Goal: Task Accomplishment & Management: Use online tool/utility

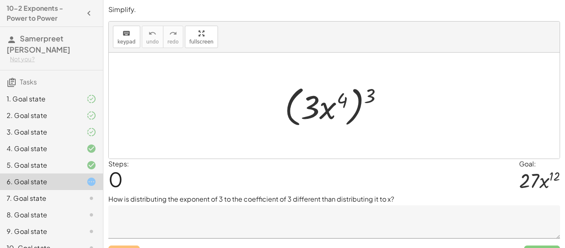
click at [362, 236] on textarea at bounding box center [334, 221] width 452 height 33
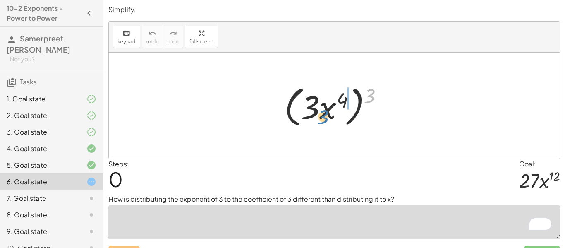
drag, startPoint x: 375, startPoint y: 96, endPoint x: 330, endPoint y: 118, distance: 49.4
click at [330, 118] on div at bounding box center [338, 106] width 114 height 48
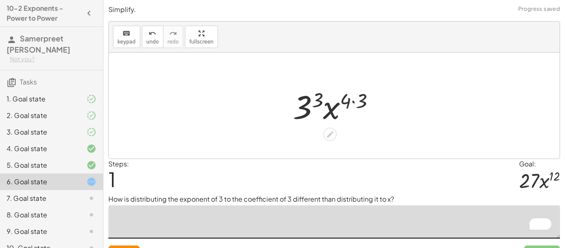
click at [343, 103] on div at bounding box center [337, 105] width 97 height 43
click at [313, 101] on div at bounding box center [337, 105] width 97 height 43
click at [353, 101] on div at bounding box center [337, 105] width 100 height 43
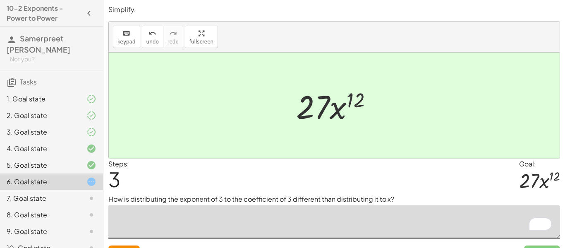
click at [238, 111] on div at bounding box center [334, 106] width 451 height 106
click at [71, 193] on div "7. Goal state" at bounding box center [40, 198] width 67 height 10
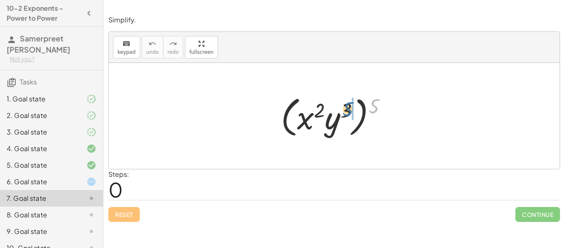
drag, startPoint x: 375, startPoint y: 106, endPoint x: 349, endPoint y: 109, distance: 27.1
click at [349, 109] on div at bounding box center [337, 116] width 121 height 48
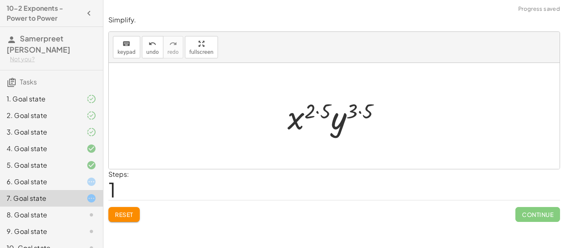
click at [316, 111] on div at bounding box center [338, 116] width 108 height 43
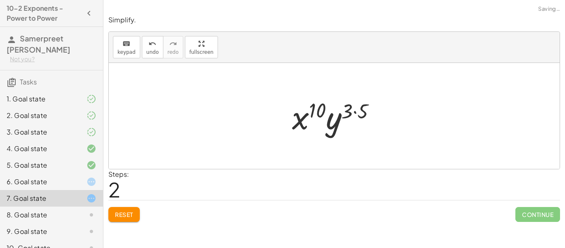
click at [338, 112] on div at bounding box center [337, 116] width 99 height 43
click at [352, 112] on div at bounding box center [337, 116] width 99 height 43
click at [361, 114] on div at bounding box center [337, 116] width 99 height 43
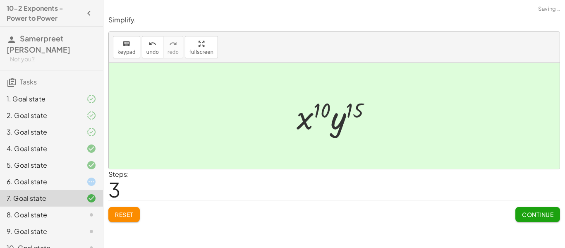
click at [531, 212] on span "Continue" at bounding box center [537, 214] width 31 height 7
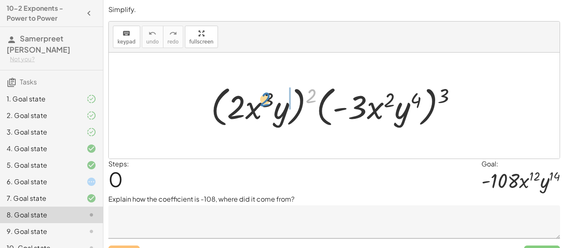
drag, startPoint x: 312, startPoint y: 98, endPoint x: 265, endPoint y: 102, distance: 46.5
click at [265, 102] on div at bounding box center [337, 106] width 261 height 48
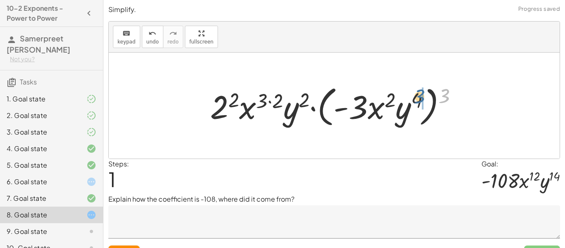
drag, startPoint x: 448, startPoint y: 91, endPoint x: 421, endPoint y: 91, distance: 26.9
click at [421, 91] on div at bounding box center [337, 106] width 263 height 48
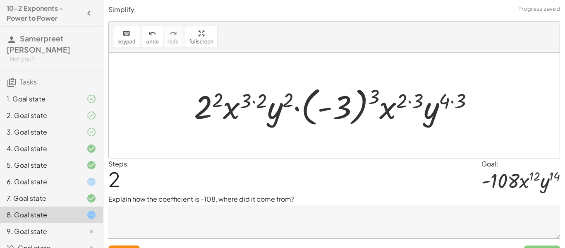
click at [365, 99] on div at bounding box center [337, 106] width 295 height 46
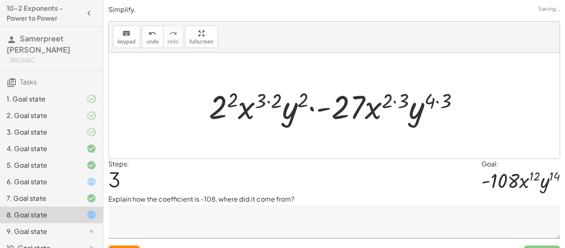
click at [383, 99] on div at bounding box center [337, 105] width 265 height 43
click at [390, 99] on div at bounding box center [337, 105] width 265 height 43
click at [390, 103] on div at bounding box center [337, 105] width 265 height 43
click at [395, 102] on div at bounding box center [337, 105] width 265 height 43
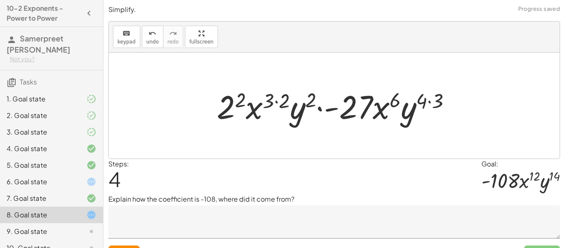
click at [240, 101] on div at bounding box center [338, 105] width 250 height 43
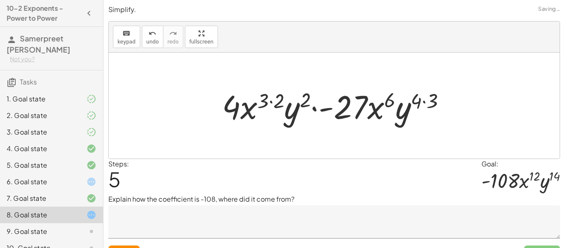
click at [268, 102] on div at bounding box center [337, 105] width 238 height 43
click at [287, 98] on div at bounding box center [337, 105] width 238 height 43
click at [273, 97] on div at bounding box center [337, 105] width 238 height 43
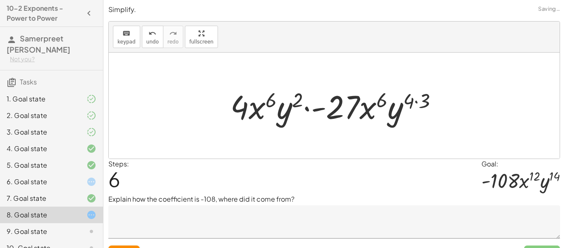
click at [295, 97] on div at bounding box center [337, 105] width 223 height 43
click at [409, 98] on div at bounding box center [337, 105] width 223 height 43
click at [413, 99] on div at bounding box center [337, 105] width 223 height 43
click at [419, 104] on div at bounding box center [337, 105] width 223 height 43
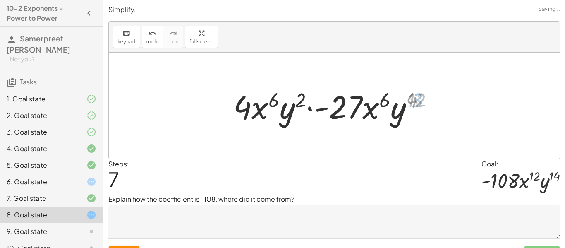
click at [414, 97] on div at bounding box center [338, 105] width 214 height 43
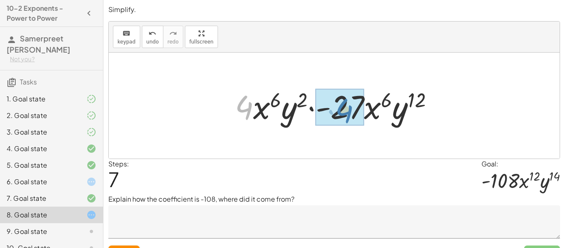
drag, startPoint x: 244, startPoint y: 114, endPoint x: 347, endPoint y: 119, distance: 103.2
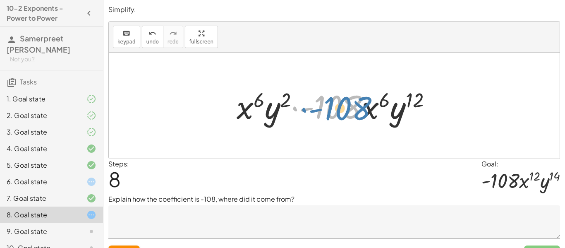
click at [337, 113] on div at bounding box center [338, 105] width 210 height 43
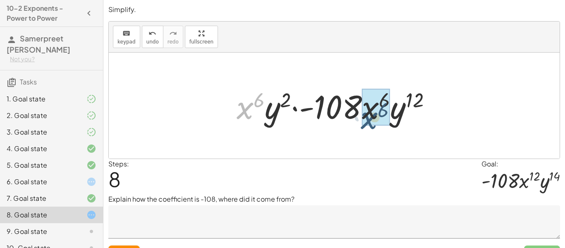
drag, startPoint x: 254, startPoint y: 110, endPoint x: 386, endPoint y: 116, distance: 132.2
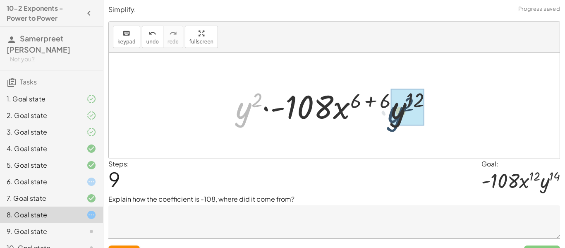
drag, startPoint x: 246, startPoint y: 118, endPoint x: 414, endPoint y: 118, distance: 168.5
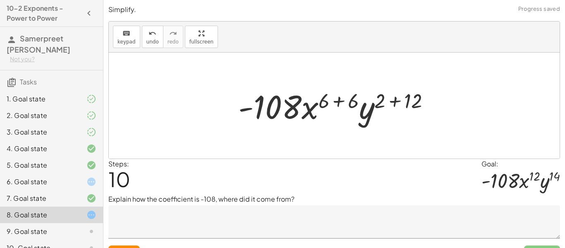
click at [280, 213] on textarea at bounding box center [334, 221] width 452 height 33
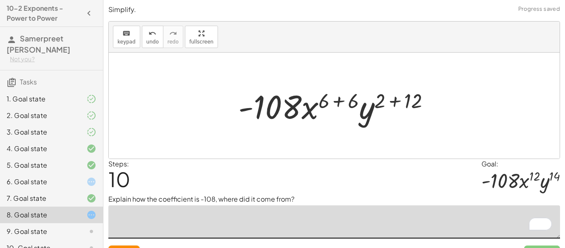
click at [300, 219] on textarea "To enrich screen reader interactions, please activate Accessibility in Grammarl…" at bounding box center [334, 221] width 452 height 33
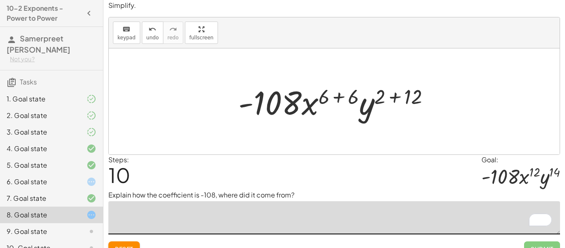
scroll to position [3, 0]
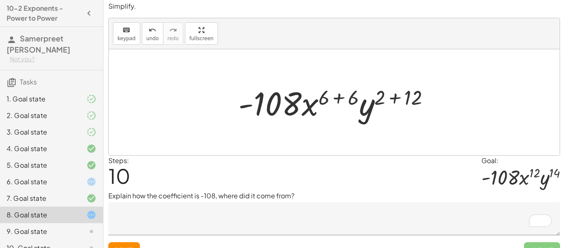
click at [97, 207] on div "6. Goal state" at bounding box center [51, 215] width 103 height 17
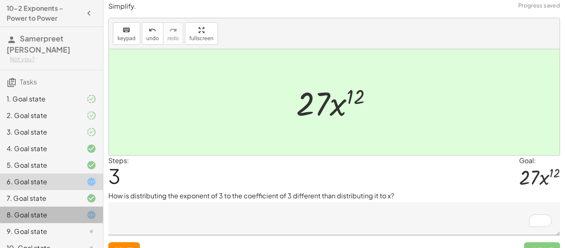
click at [77, 210] on div at bounding box center [84, 215] width 23 height 10
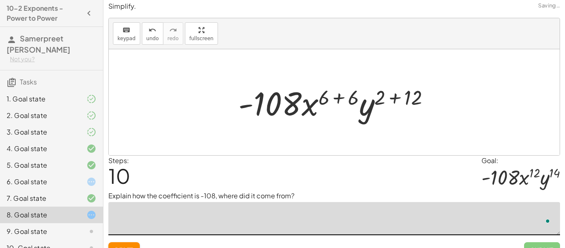
click at [261, 208] on textarea "To enrich screen reader interactions, please activate Accessibility in Grammarl…" at bounding box center [334, 218] width 452 height 33
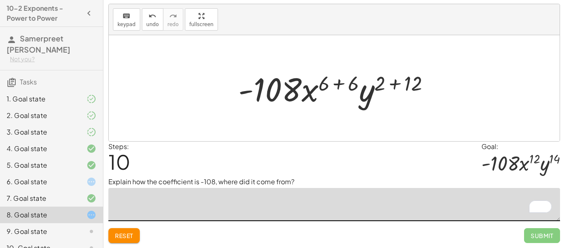
click at [115, 240] on button "Reset" at bounding box center [123, 235] width 31 height 15
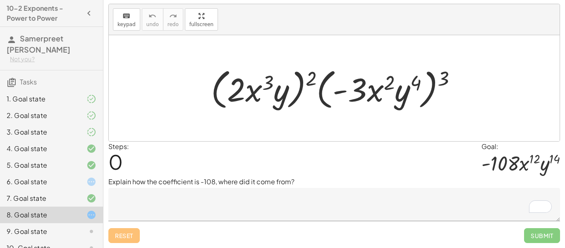
click at [267, 190] on textarea "To enrich screen reader interactions, please activate Accessibility in Grammarl…" at bounding box center [334, 204] width 452 height 33
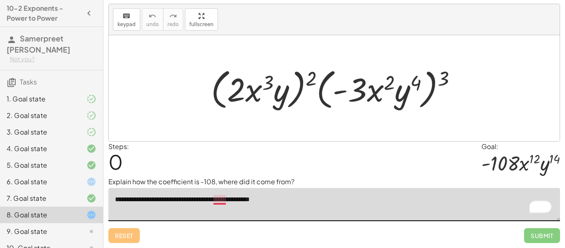
click at [219, 201] on textarea "**********" at bounding box center [334, 204] width 452 height 33
click at [319, 207] on textarea "**********" at bounding box center [334, 204] width 452 height 33
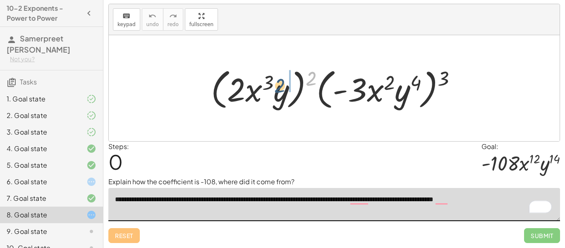
drag, startPoint x: 309, startPoint y: 82, endPoint x: 278, endPoint y: 90, distance: 32.3
click at [278, 90] on div at bounding box center [337, 89] width 261 height 48
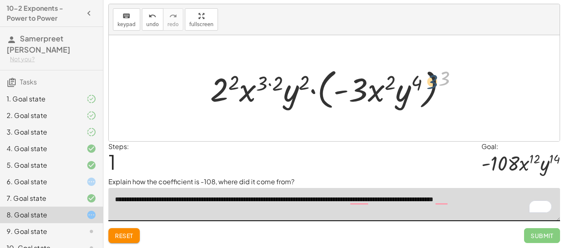
drag, startPoint x: 445, startPoint y: 74, endPoint x: 424, endPoint y: 79, distance: 21.3
click at [424, 79] on div at bounding box center [337, 89] width 263 height 48
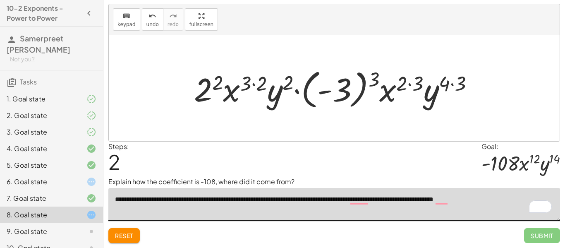
click at [370, 80] on div at bounding box center [337, 88] width 295 height 46
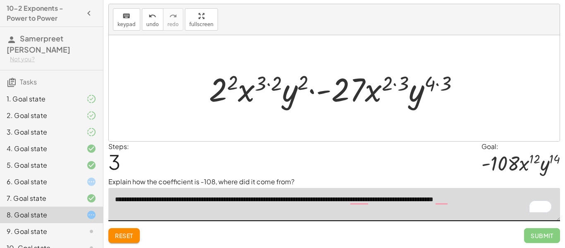
click at [400, 84] on div at bounding box center [337, 88] width 265 height 43
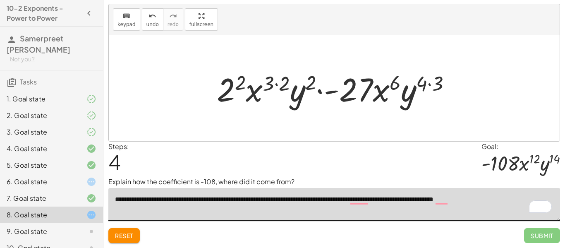
click at [433, 83] on div at bounding box center [338, 88] width 250 height 43
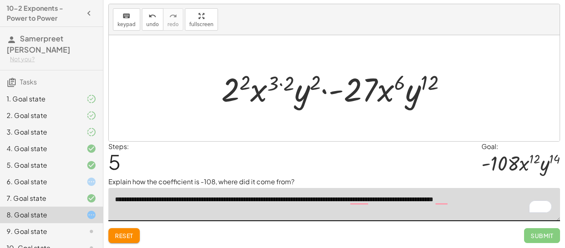
click at [314, 84] on div at bounding box center [337, 88] width 240 height 43
click at [281, 92] on div at bounding box center [337, 88] width 240 height 43
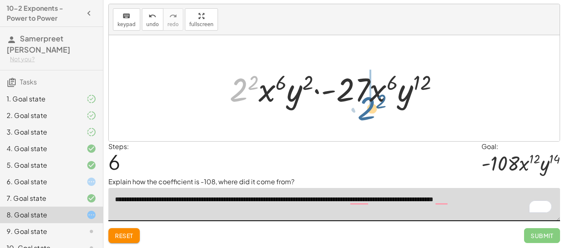
drag, startPoint x: 234, startPoint y: 94, endPoint x: 364, endPoint y: 112, distance: 131.3
click at [364, 112] on div "· ( · 2 · x 3 · y ) 2 · ( · - 3 · x 2 · y 4 ) 3 · 2 2 · x ( · 3 · 2 ) · y 2 · (…" at bounding box center [334, 88] width 451 height 106
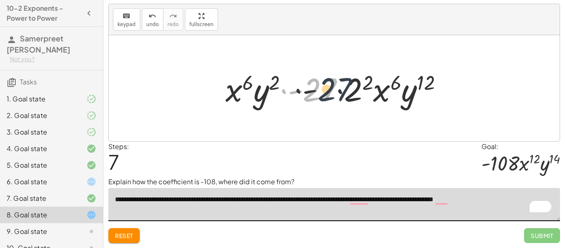
drag, startPoint x: 324, startPoint y: 95, endPoint x: 340, endPoint y: 94, distance: 16.1
click at [340, 94] on div at bounding box center [337, 88] width 232 height 43
click at [369, 82] on div at bounding box center [337, 88] width 232 height 43
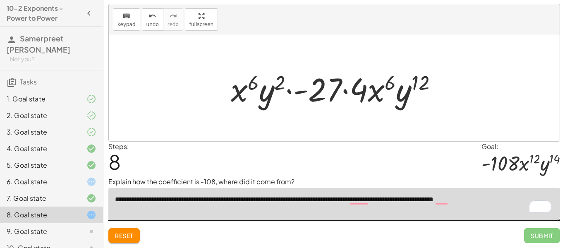
click at [334, 90] on div at bounding box center [337, 88] width 221 height 43
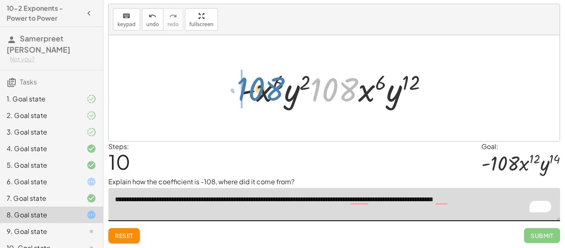
drag, startPoint x: 332, startPoint y: 90, endPoint x: 257, endPoint y: 89, distance: 74.9
click at [257, 89] on div at bounding box center [338, 88] width 202 height 43
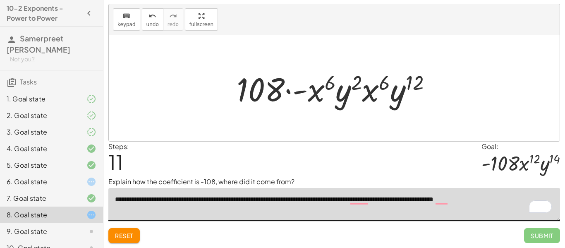
click at [317, 85] on div at bounding box center [338, 88] width 210 height 43
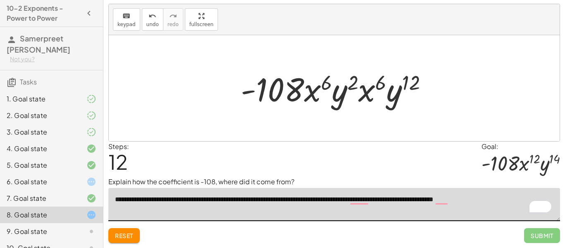
click at [328, 87] on div at bounding box center [338, 88] width 202 height 43
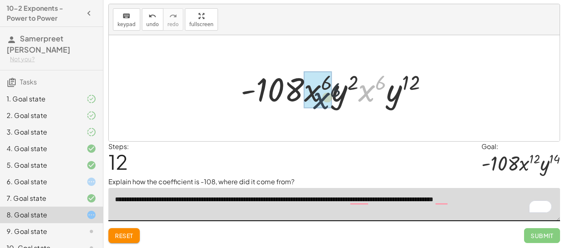
drag, startPoint x: 371, startPoint y: 88, endPoint x: 319, endPoint y: 94, distance: 53.0
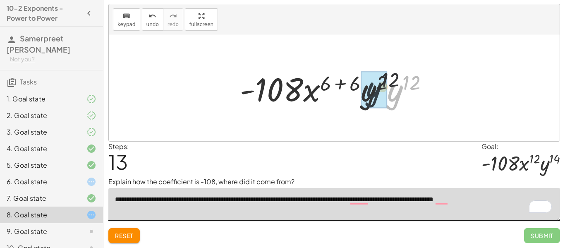
drag, startPoint x: 392, startPoint y: 92, endPoint x: 360, endPoint y: 89, distance: 32.5
click at [360, 89] on div at bounding box center [337, 88] width 203 height 43
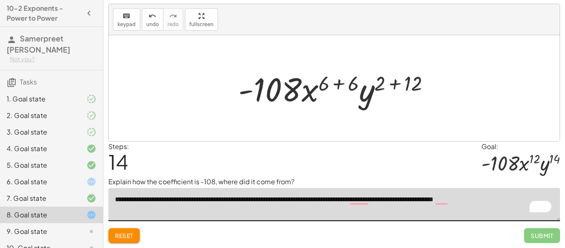
click at [332, 85] on div at bounding box center [337, 88] width 207 height 43
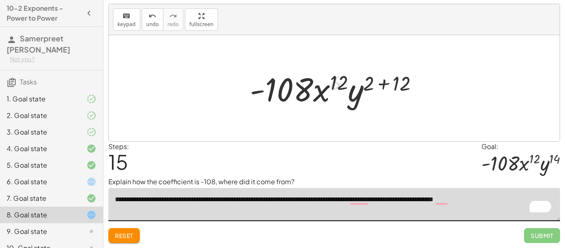
click at [381, 87] on div at bounding box center [337, 88] width 183 height 43
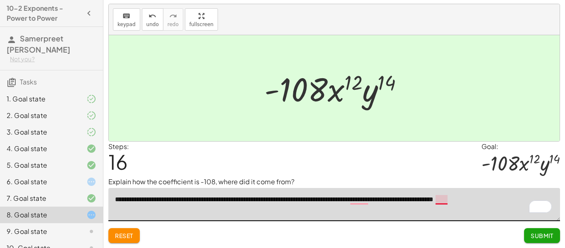
click at [443, 200] on textarea "**********" at bounding box center [334, 204] width 452 height 33
click at [366, 202] on textarea "**********" at bounding box center [334, 204] width 452 height 33
type textarea "**********"
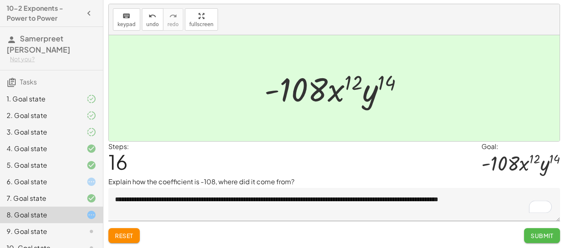
click at [543, 233] on span "Submit" at bounding box center [542, 235] width 23 height 7
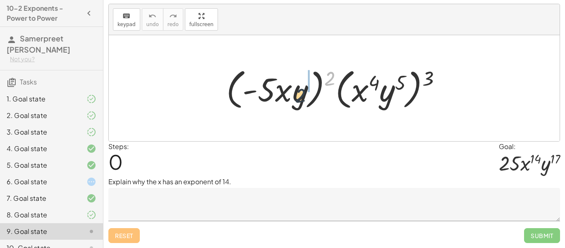
drag, startPoint x: 334, startPoint y: 70, endPoint x: 301, endPoint y: 87, distance: 37.2
click at [301, 87] on div at bounding box center [337, 89] width 230 height 48
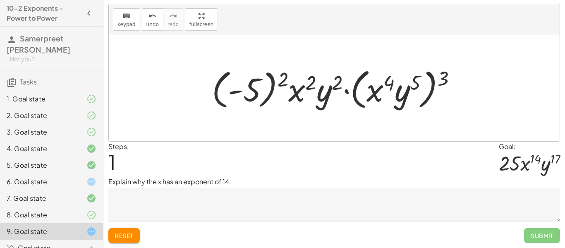
click at [433, 87] on div at bounding box center [338, 89] width 260 height 48
drag, startPoint x: 441, startPoint y: 82, endPoint x: 415, endPoint y: 82, distance: 25.7
click at [415, 82] on div at bounding box center [338, 89] width 260 height 48
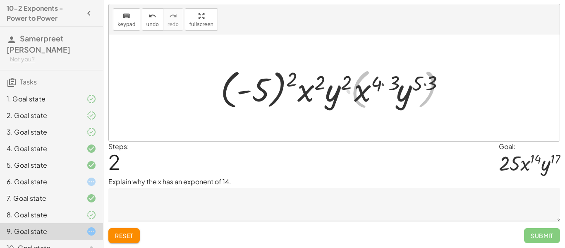
click at [292, 82] on div at bounding box center [338, 88] width 240 height 46
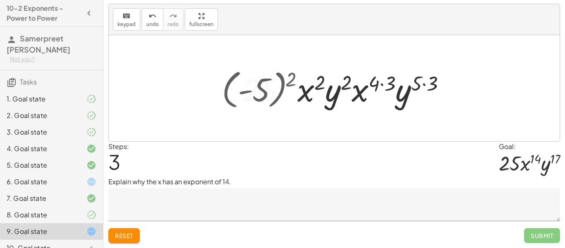
click at [292, 82] on div at bounding box center [338, 88] width 200 height 43
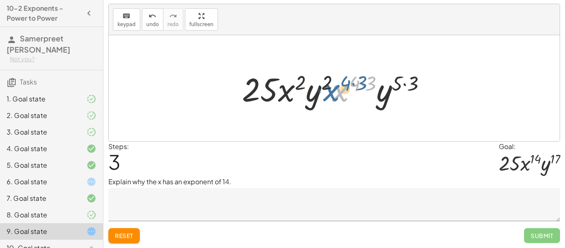
drag, startPoint x: 340, startPoint y: 94, endPoint x: 334, endPoint y: 95, distance: 5.9
click at [334, 95] on div at bounding box center [338, 88] width 200 height 43
click at [354, 88] on div at bounding box center [338, 88] width 200 height 43
click at [357, 88] on div at bounding box center [338, 88] width 200 height 43
click at [360, 86] on div at bounding box center [338, 88] width 200 height 43
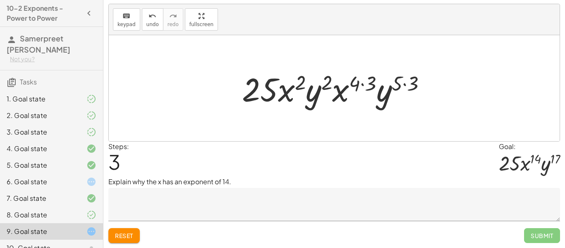
click at [361, 86] on div at bounding box center [338, 88] width 200 height 43
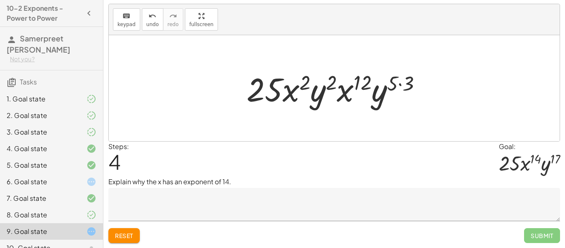
click at [395, 84] on div at bounding box center [338, 88] width 190 height 43
click at [397, 82] on div at bounding box center [338, 88] width 190 height 43
click at [400, 84] on div at bounding box center [338, 88] width 190 height 43
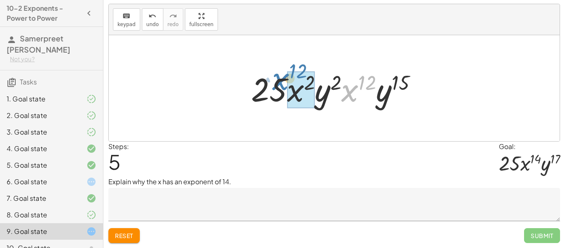
drag, startPoint x: 358, startPoint y: 93, endPoint x: 295, endPoint y: 84, distance: 64.3
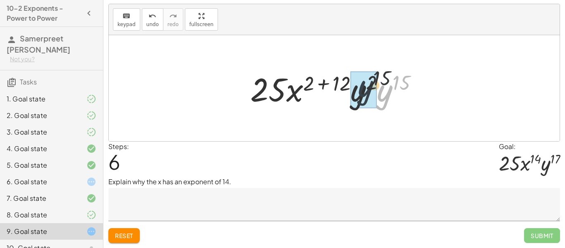
drag, startPoint x: 391, startPoint y: 98, endPoint x: 365, endPoint y: 94, distance: 26.4
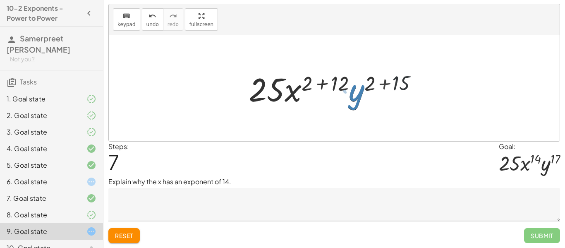
click at [320, 83] on div at bounding box center [337, 88] width 185 height 43
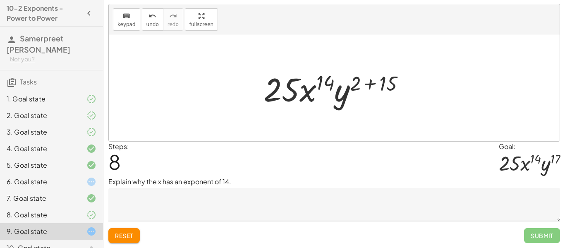
click at [374, 82] on div at bounding box center [338, 88] width 156 height 43
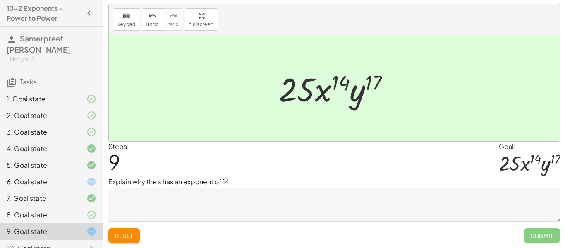
click at [322, 205] on textarea at bounding box center [334, 204] width 452 height 33
click at [131, 236] on span "Reset" at bounding box center [124, 235] width 18 height 7
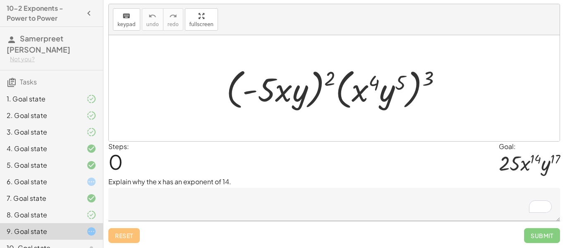
click at [279, 190] on textarea "To enrich screen reader interactions, please activate Accessibility in Grammarl…" at bounding box center [334, 204] width 452 height 33
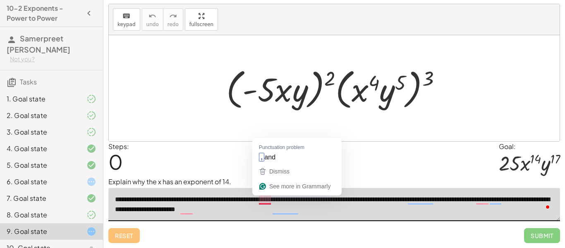
click at [263, 200] on textarea "**********" at bounding box center [334, 204] width 452 height 33
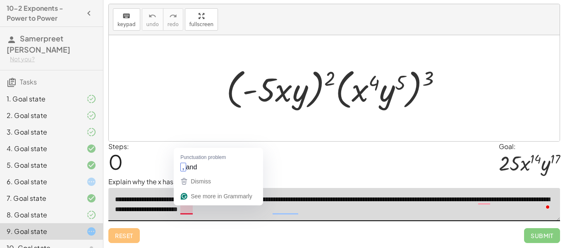
click at [183, 209] on textarea "**********" at bounding box center [334, 204] width 452 height 33
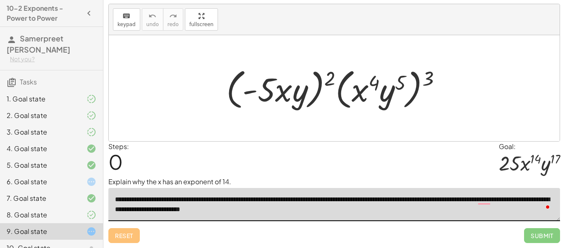
click at [289, 210] on textarea "**********" at bounding box center [334, 204] width 452 height 33
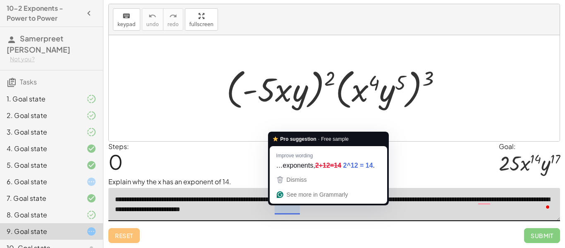
click at [294, 208] on textarea "**********" at bounding box center [334, 204] width 452 height 33
click at [313, 182] on div "Dismiss" at bounding box center [328, 179] width 107 height 12
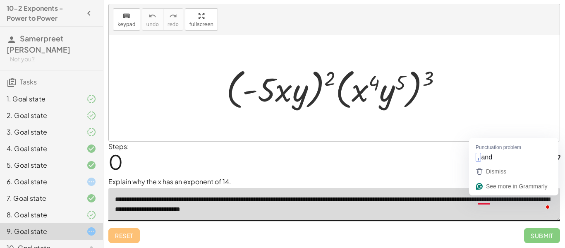
click at [486, 202] on textarea "**********" at bounding box center [334, 204] width 452 height 33
type textarea "**********"
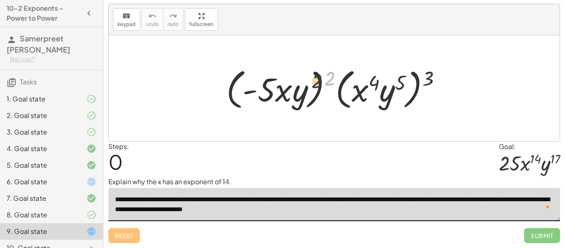
drag, startPoint x: 332, startPoint y: 79, endPoint x: 313, endPoint y: 84, distance: 20.1
click at [313, 84] on div at bounding box center [337, 89] width 230 height 48
drag, startPoint x: 335, startPoint y: 77, endPoint x: 284, endPoint y: 84, distance: 51.0
click at [284, 84] on div at bounding box center [337, 89] width 230 height 48
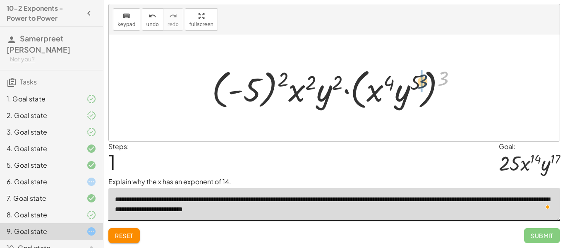
drag, startPoint x: 447, startPoint y: 78, endPoint x: 406, endPoint y: 84, distance: 41.9
click at [406, 84] on div at bounding box center [338, 89] width 260 height 48
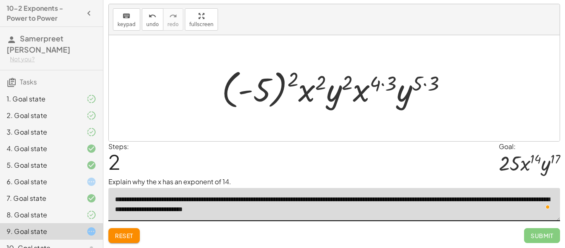
click at [284, 82] on div at bounding box center [338, 88] width 240 height 46
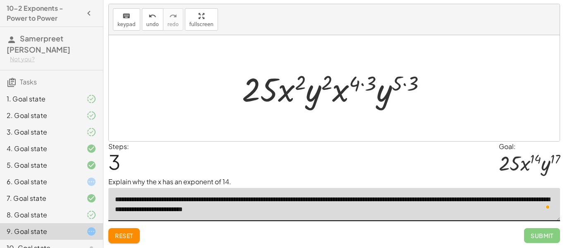
click at [357, 84] on div at bounding box center [338, 88] width 200 height 43
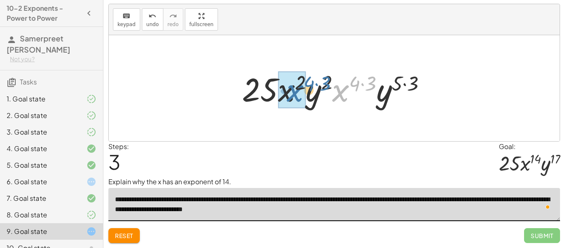
drag, startPoint x: 349, startPoint y: 90, endPoint x: 299, endPoint y: 90, distance: 50.1
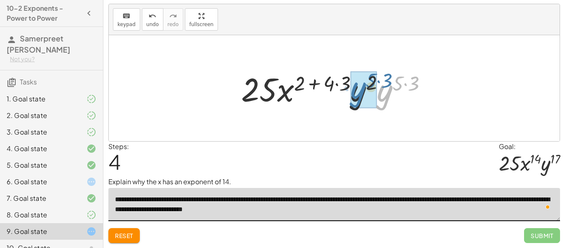
drag, startPoint x: 390, startPoint y: 96, endPoint x: 361, endPoint y: 94, distance: 29.1
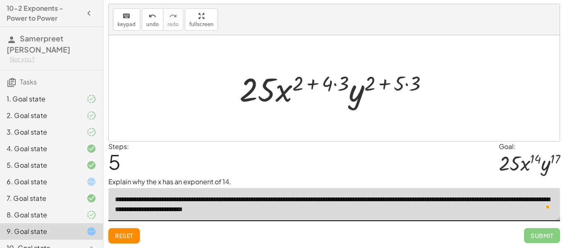
click at [321, 82] on div at bounding box center [338, 88] width 204 height 43
click at [334, 83] on div at bounding box center [338, 88] width 204 height 43
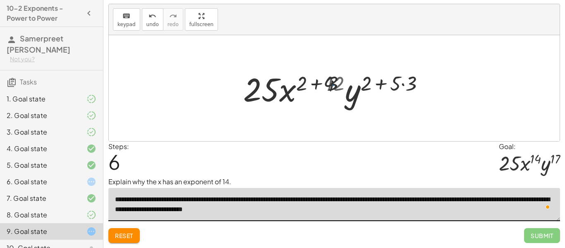
click at [336, 84] on div at bounding box center [337, 88] width 195 height 43
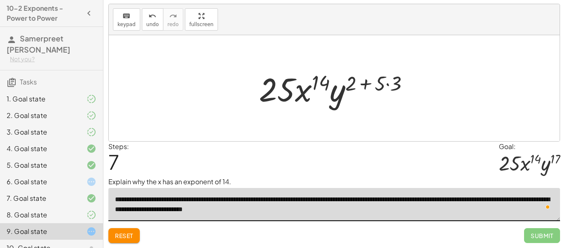
click at [388, 82] on div at bounding box center [337, 88] width 165 height 43
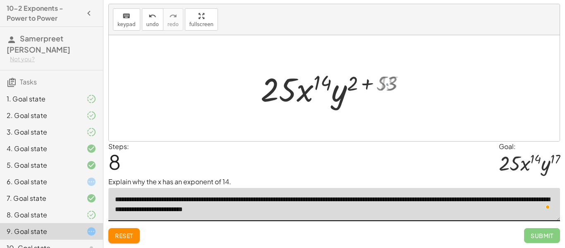
click at [386, 82] on div at bounding box center [338, 88] width 156 height 43
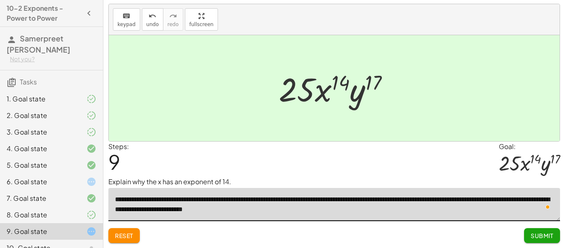
click at [541, 241] on button "Submit" at bounding box center [542, 235] width 36 height 15
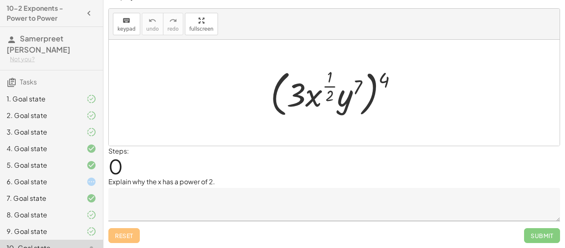
scroll to position [13, 0]
drag, startPoint x: 387, startPoint y: 81, endPoint x: 356, endPoint y: 87, distance: 32.5
click at [356, 87] on div at bounding box center [338, 93] width 142 height 54
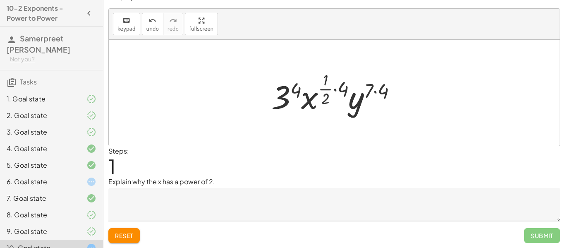
scroll to position [34, 0]
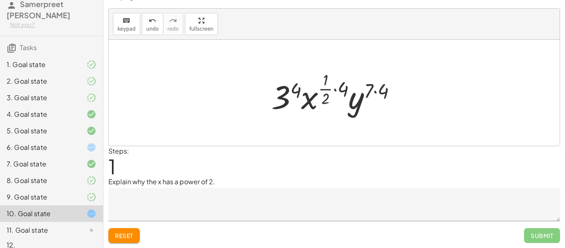
click at [87, 106] on div "2. Goal state" at bounding box center [51, 114] width 103 height 17
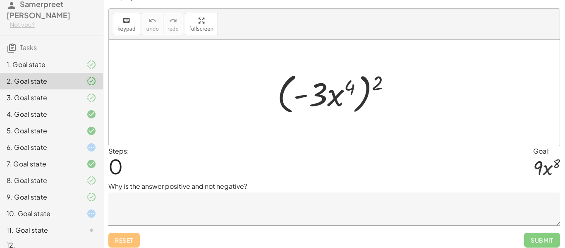
click at [89, 139] on div "4. Goal state" at bounding box center [51, 147] width 103 height 17
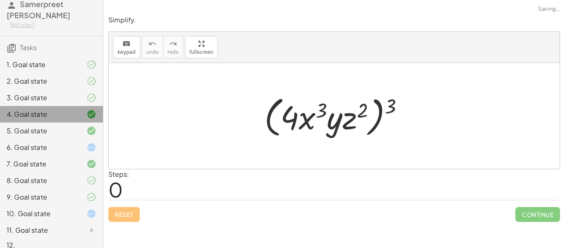
scroll to position [0, 0]
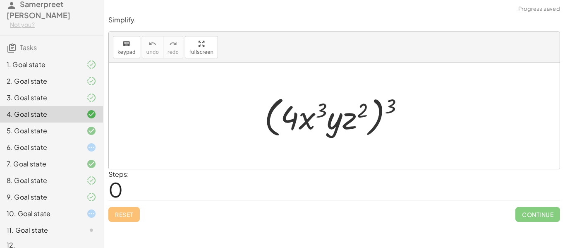
click at [88, 126] on icon at bounding box center [92, 131] width 10 height 10
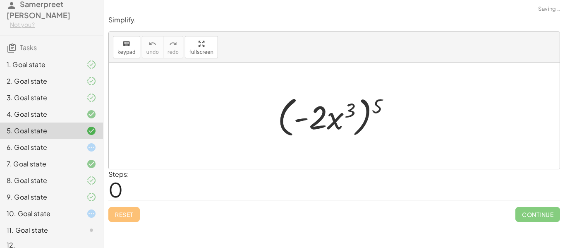
click at [85, 60] on div at bounding box center [84, 65] width 23 height 10
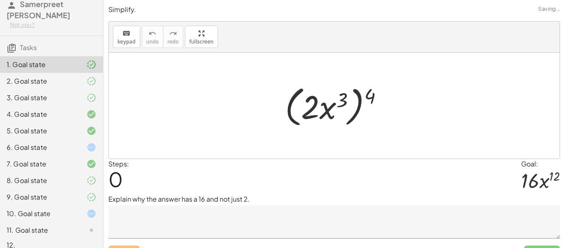
click at [85, 106] on div "2. Goal state" at bounding box center [51, 114] width 103 height 17
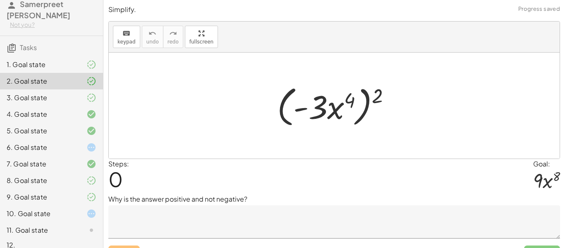
click at [87, 123] on div "3. Goal state" at bounding box center [51, 131] width 103 height 17
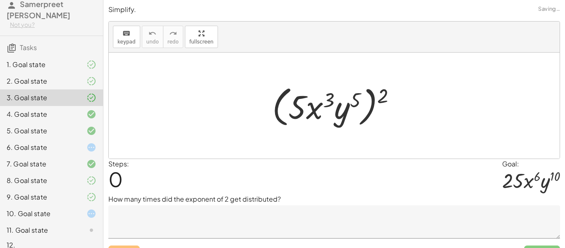
click at [85, 142] on div at bounding box center [84, 147] width 23 height 10
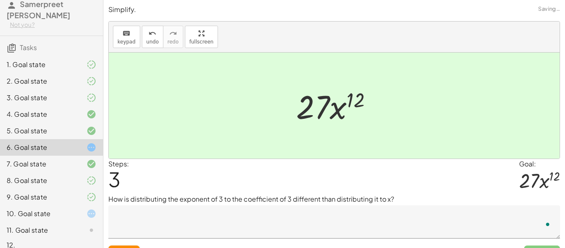
click at [84, 176] on div at bounding box center [84, 181] width 23 height 10
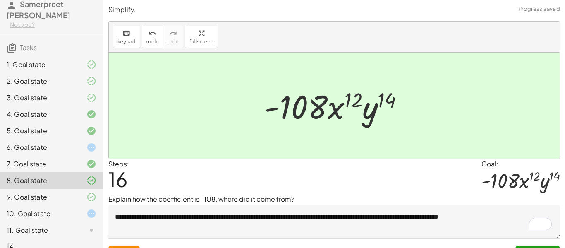
scroll to position [17, 0]
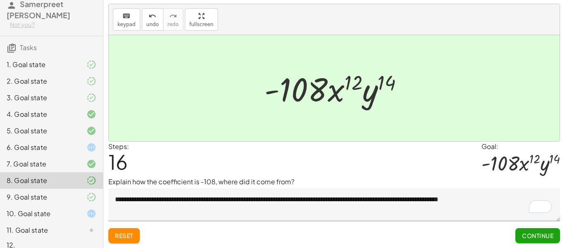
click at [529, 236] on span "Continue" at bounding box center [537, 235] width 31 height 7
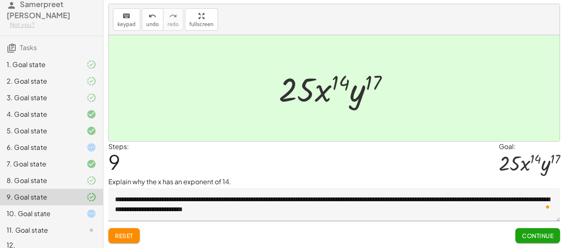
click at [547, 238] on span "Continue" at bounding box center [537, 235] width 31 height 7
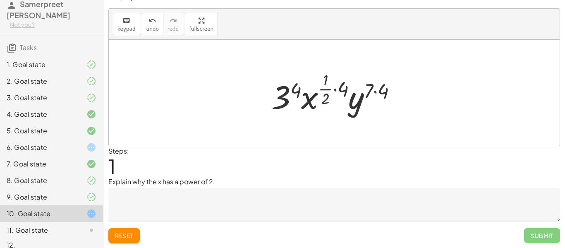
scroll to position [13, 0]
click at [91, 139] on div "4. Goal state" at bounding box center [51, 147] width 103 height 17
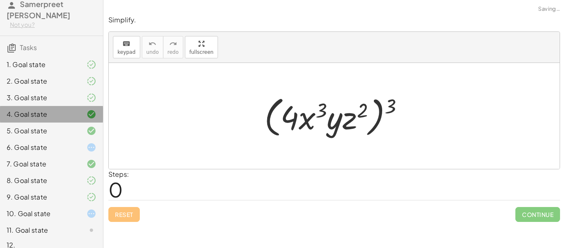
scroll to position [0, 0]
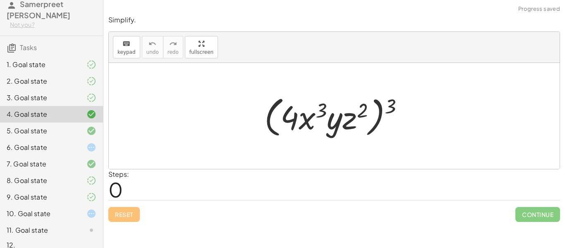
click at [88, 126] on icon at bounding box center [92, 131] width 10 height 10
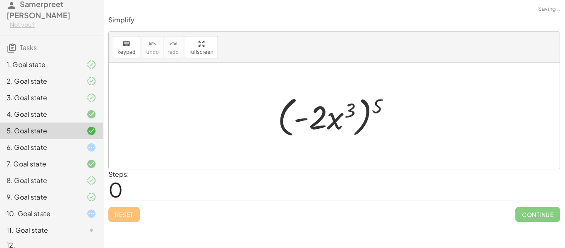
click at [89, 176] on icon at bounding box center [92, 181] width 10 height 10
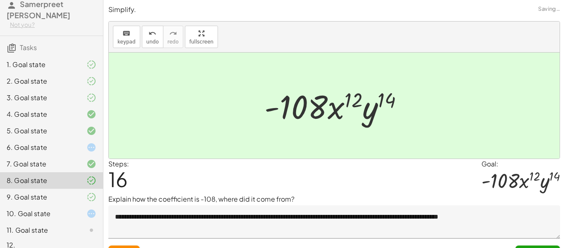
click at [89, 192] on icon at bounding box center [92, 197] width 10 height 10
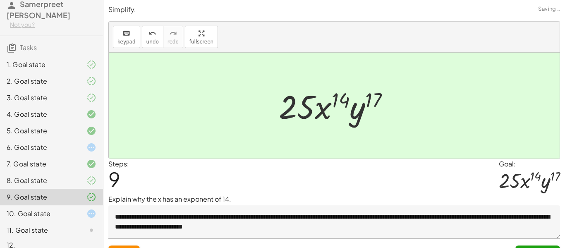
click at [90, 60] on icon at bounding box center [92, 65] width 10 height 10
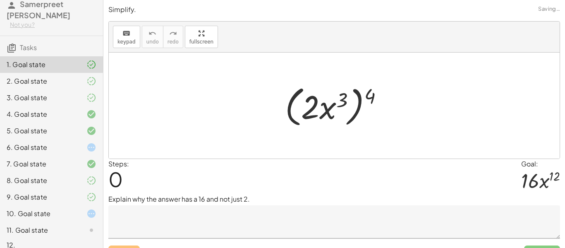
click at [90, 76] on icon at bounding box center [92, 81] width 10 height 10
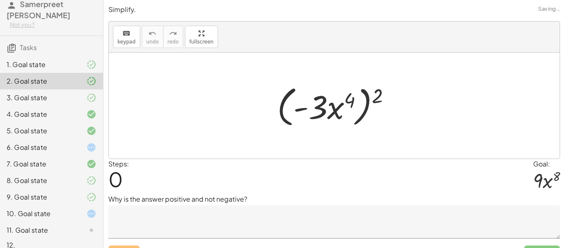
click at [91, 93] on icon at bounding box center [92, 98] width 10 height 10
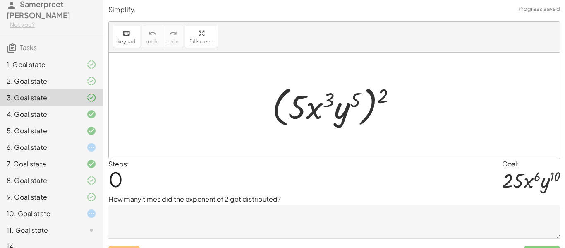
click at [87, 60] on icon at bounding box center [92, 65] width 10 height 10
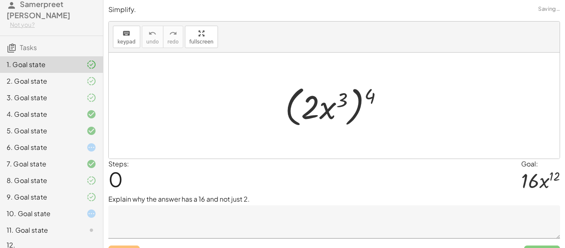
click at [88, 76] on icon at bounding box center [92, 81] width 10 height 10
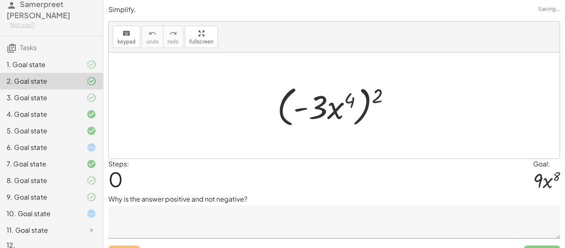
click at [88, 93] on icon at bounding box center [92, 98] width 10 height 10
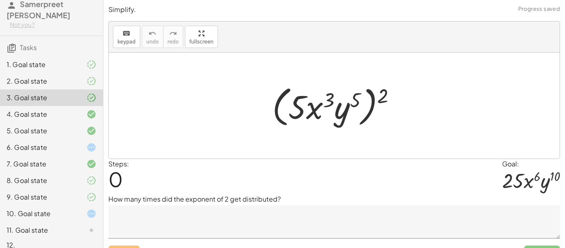
click at [89, 209] on icon at bounding box center [92, 214] width 10 height 10
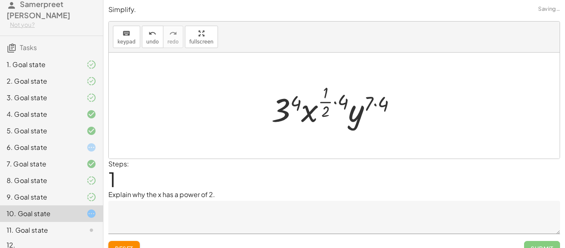
scroll to position [13, 0]
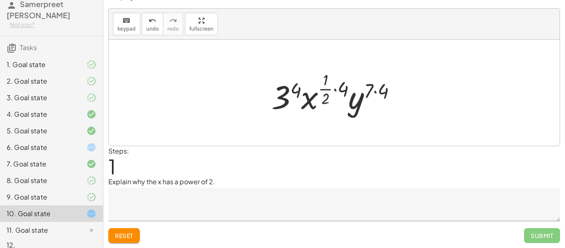
click at [90, 192] on icon at bounding box center [92, 197] width 10 height 10
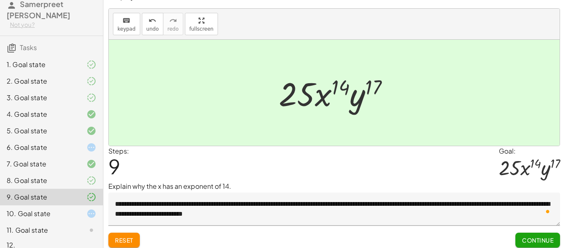
click at [545, 237] on span "Continue" at bounding box center [537, 239] width 31 height 7
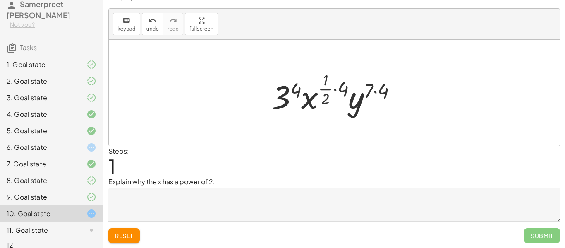
click at [94, 192] on icon at bounding box center [92, 197] width 10 height 10
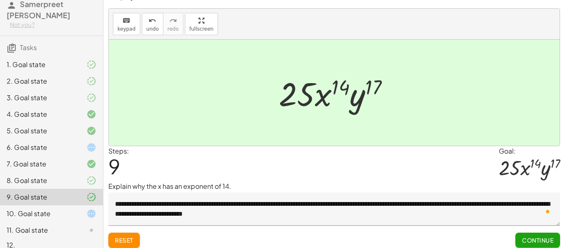
click at [92, 209] on icon at bounding box center [92, 214] width 10 height 10
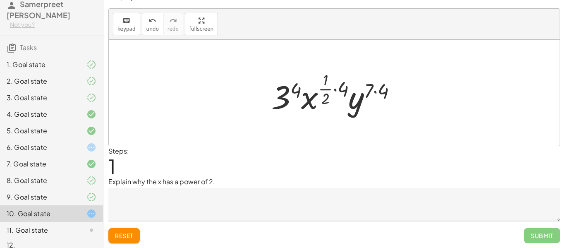
click at [96, 89] on div "1. Goal state" at bounding box center [51, 97] width 103 height 17
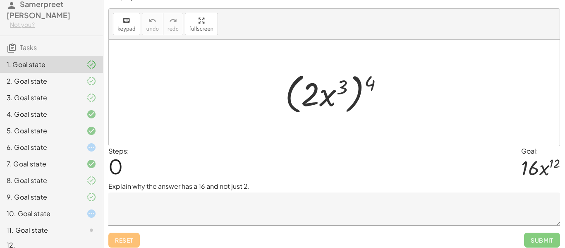
click at [84, 225] on div at bounding box center [84, 230] width 23 height 10
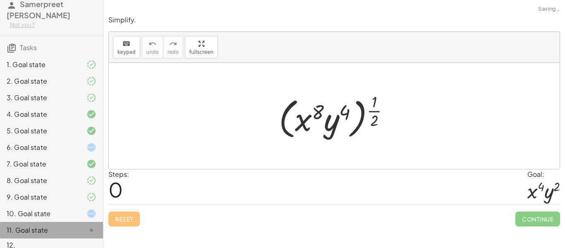
scroll to position [0, 0]
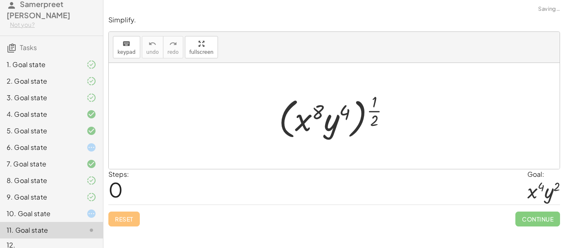
click at [87, 209] on icon at bounding box center [92, 214] width 10 height 10
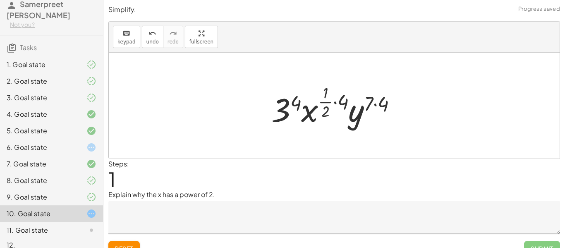
click at [329, 101] on div at bounding box center [337, 105] width 140 height 49
click at [337, 103] on div at bounding box center [337, 105] width 140 height 49
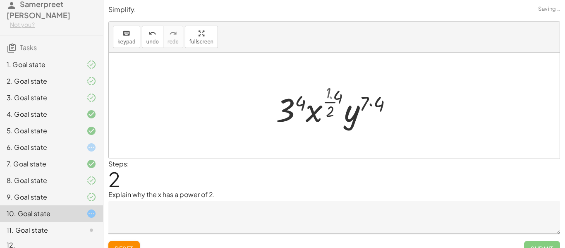
click at [341, 103] on div at bounding box center [337, 105] width 125 height 49
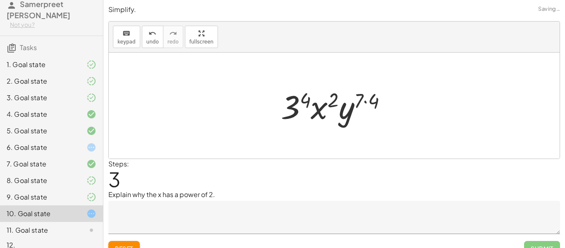
click at [304, 100] on div at bounding box center [337, 105] width 121 height 43
click at [124, 245] on span "Reset" at bounding box center [124, 248] width 18 height 7
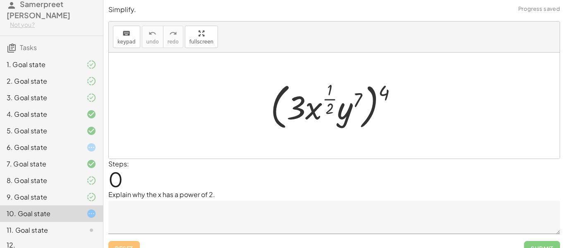
click at [385, 96] on div at bounding box center [338, 106] width 142 height 54
drag, startPoint x: 380, startPoint y: 95, endPoint x: 322, endPoint y: 106, distance: 59.3
click at [322, 106] on div at bounding box center [338, 106] width 142 height 54
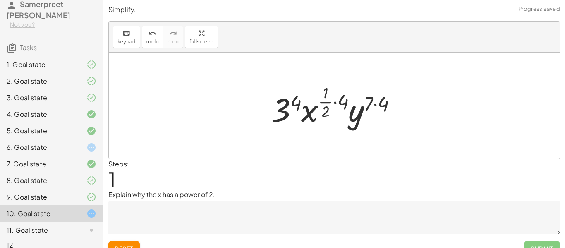
click at [344, 100] on div at bounding box center [337, 105] width 140 height 49
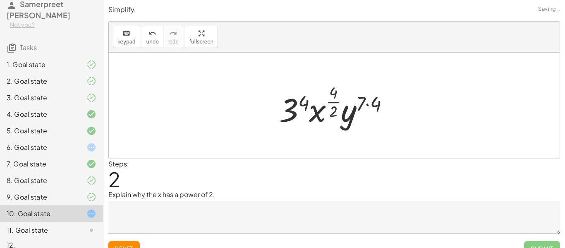
click at [332, 105] on div at bounding box center [337, 105] width 125 height 49
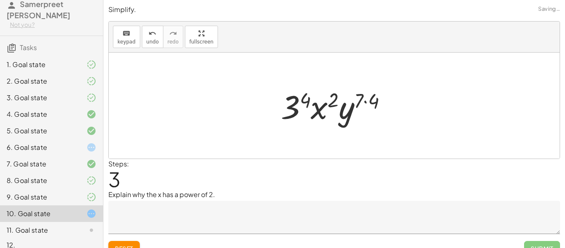
click at [332, 105] on div at bounding box center [337, 105] width 121 height 43
click at [370, 103] on div at bounding box center [337, 105] width 121 height 43
click at [370, 103] on div at bounding box center [337, 105] width 119 height 43
click at [302, 111] on div at bounding box center [337, 105] width 119 height 43
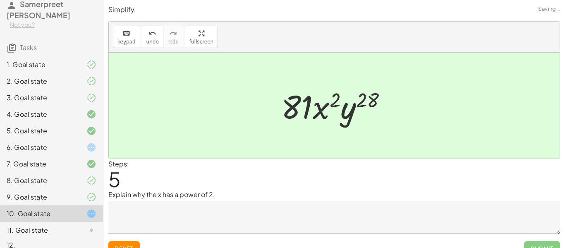
click at [300, 219] on textarea at bounding box center [334, 217] width 452 height 33
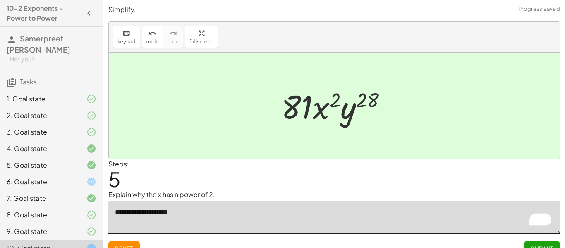
scroll to position [34, 0]
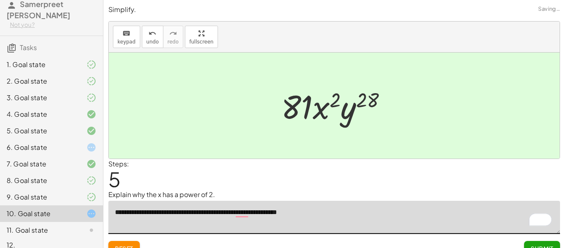
click at [241, 207] on textarea "**********" at bounding box center [334, 217] width 452 height 33
click at [242, 212] on textarea "**********" at bounding box center [334, 217] width 452 height 33
click at [351, 211] on textarea "**********" at bounding box center [334, 217] width 452 height 33
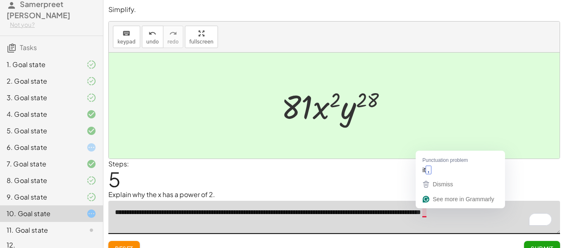
click at [426, 214] on textarea "**********" at bounding box center [334, 217] width 452 height 33
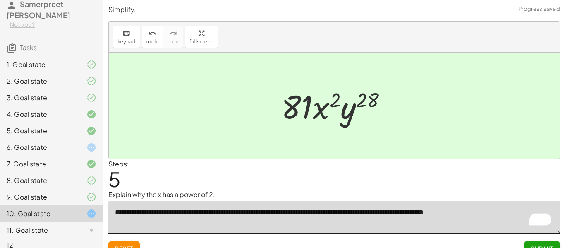
click at [493, 204] on textarea "**********" at bounding box center [334, 217] width 452 height 33
click at [491, 213] on textarea "**********" at bounding box center [334, 217] width 452 height 33
click at [476, 228] on textarea "**********" at bounding box center [334, 217] width 452 height 33
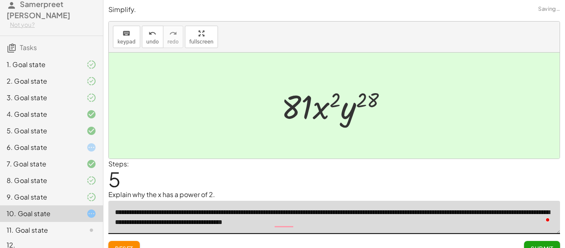
type textarea "**********"
click at [284, 226] on textarea "**********" at bounding box center [334, 217] width 452 height 33
click at [283, 225] on textarea "**********" at bounding box center [334, 217] width 452 height 33
click at [285, 222] on textarea "**********" at bounding box center [334, 217] width 452 height 33
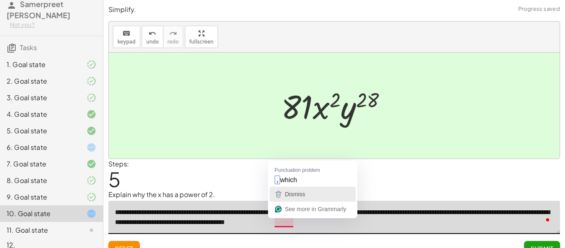
click at [303, 187] on button "Dismiss" at bounding box center [313, 194] width 86 height 15
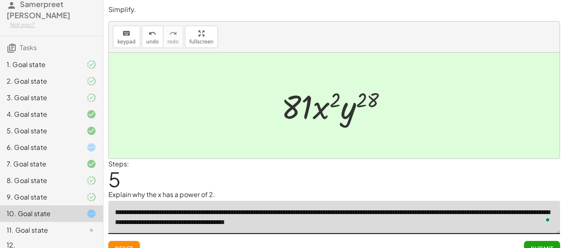
click at [552, 243] on button "Submit" at bounding box center [542, 248] width 36 height 15
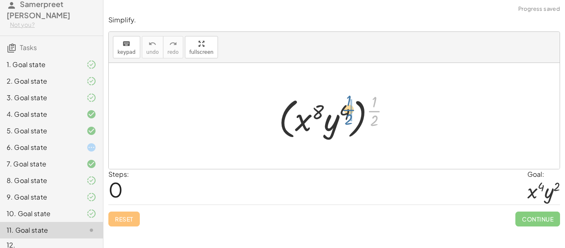
drag, startPoint x: 373, startPoint y: 114, endPoint x: 343, endPoint y: 111, distance: 29.9
click at [343, 111] on div at bounding box center [337, 115] width 125 height 51
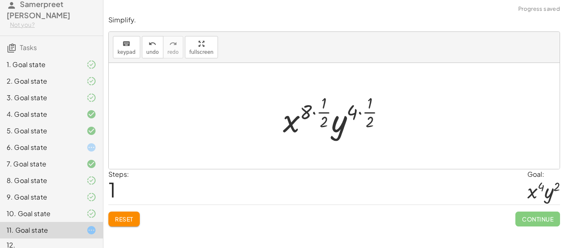
click at [318, 109] on div at bounding box center [337, 115] width 117 height 49
click at [298, 112] on div at bounding box center [337, 115] width 117 height 49
click at [305, 112] on div at bounding box center [337, 115] width 117 height 49
drag, startPoint x: 306, startPoint y: 112, endPoint x: 326, endPoint y: 98, distance: 24.5
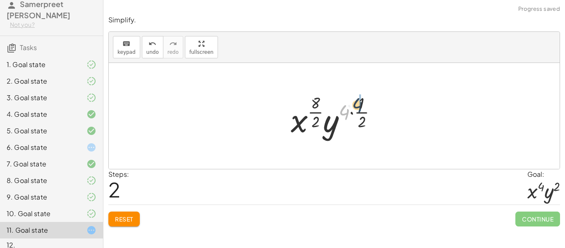
drag, startPoint x: 346, startPoint y: 111, endPoint x: 361, endPoint y: 101, distance: 18.8
click at [361, 101] on div at bounding box center [337, 115] width 101 height 49
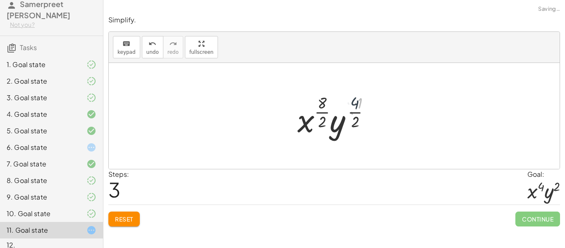
click at [358, 111] on div at bounding box center [337, 115] width 85 height 49
click at [327, 113] on div at bounding box center [338, 115] width 82 height 49
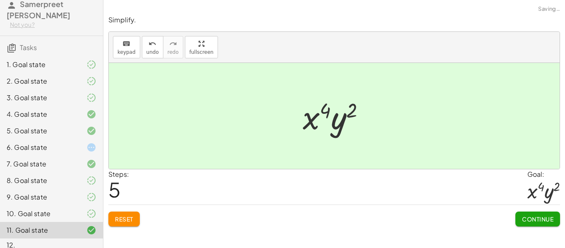
click at [532, 215] on button "Continue" at bounding box center [538, 219] width 45 height 15
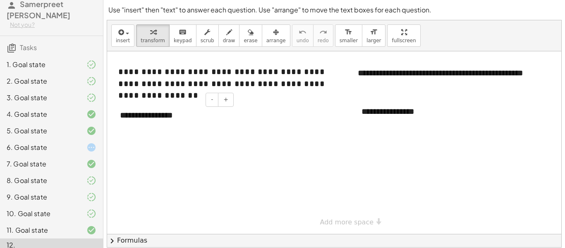
scroll to position [26, 0]
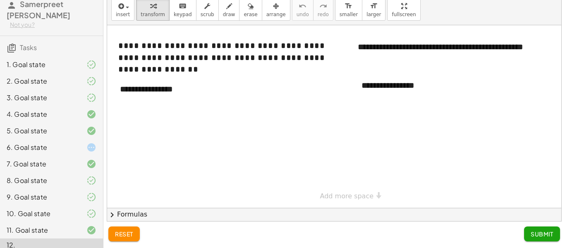
click at [156, 123] on div at bounding box center [344, 116] width 475 height 183
click at [131, 110] on div at bounding box center [344, 116] width 475 height 183
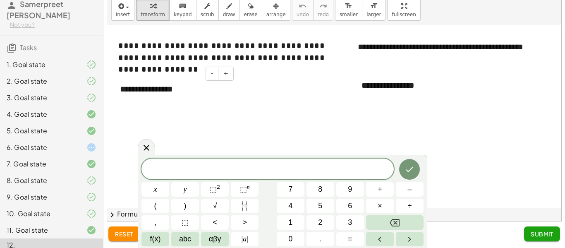
click at [142, 103] on div "**********" at bounding box center [174, 89] width 124 height 29
click at [196, 91] on div "**********" at bounding box center [174, 89] width 124 height 29
click at [195, 89] on div "**********" at bounding box center [174, 89] width 124 height 29
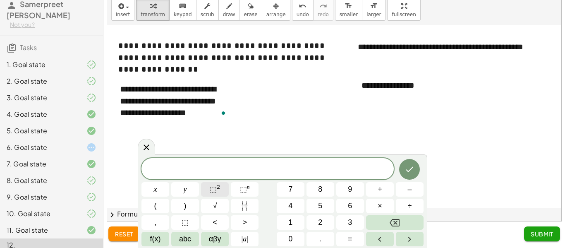
click at [216, 186] on span "⬚" at bounding box center [213, 189] width 7 height 8
click at [223, 111] on div "Open Grammarly." at bounding box center [223, 113] width 5 height 5
click at [218, 112] on div "**********" at bounding box center [174, 101] width 124 height 52
click at [207, 114] on div "**********" at bounding box center [174, 101] width 124 height 52
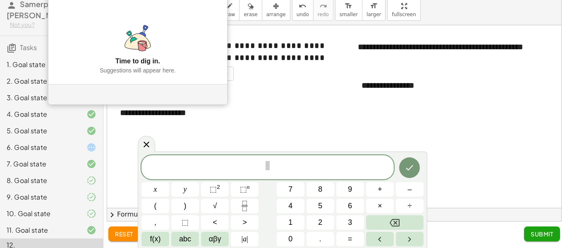
click at [225, 117] on div "**********" at bounding box center [174, 101] width 124 height 52
click at [276, 164] on span "​" at bounding box center [268, 167] width 253 height 15
click at [266, 165] on span at bounding box center [268, 165] width 4 height 9
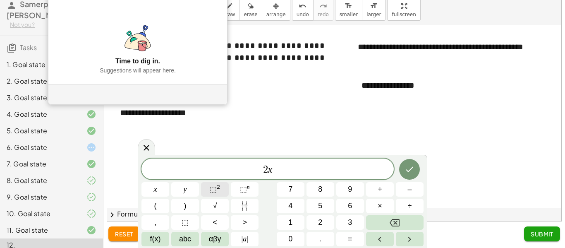
click at [220, 190] on sup "2" at bounding box center [218, 187] width 3 height 6
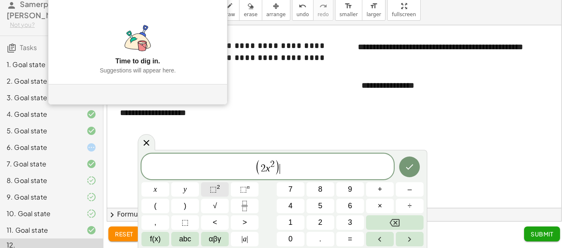
click at [224, 185] on button "⬚ 2" at bounding box center [215, 189] width 28 height 14
click at [418, 165] on button "Done" at bounding box center [409, 166] width 21 height 21
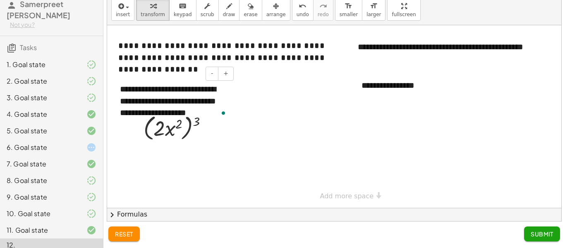
click at [215, 108] on div "**********" at bounding box center [174, 101] width 124 height 52
click at [218, 112] on div at bounding box center [178, 127] width 79 height 31
click at [216, 101] on div "**********" at bounding box center [174, 101] width 124 height 52
click at [218, 106] on div "**********" at bounding box center [174, 101] width 124 height 52
click at [219, 113] on div "( · 2 · x 2 ) 3" at bounding box center [175, 128] width 89 height 36
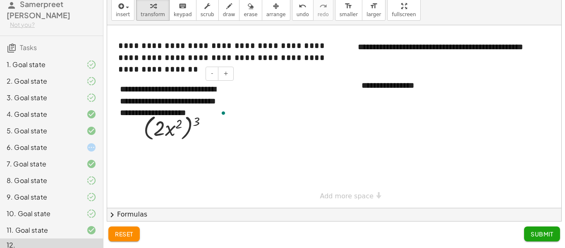
click at [220, 96] on div "**********" at bounding box center [174, 101] width 124 height 52
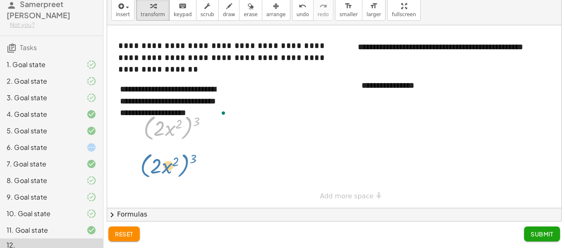
drag, startPoint x: 199, startPoint y: 139, endPoint x: 195, endPoint y: 180, distance: 41.9
click at [195, 180] on div "**********" at bounding box center [344, 116] width 475 height 183
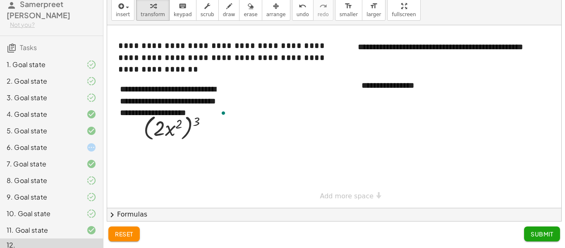
click at [236, 102] on div at bounding box center [344, 116] width 475 height 183
click at [211, 99] on div "**********" at bounding box center [174, 101] width 124 height 52
click at [211, 103] on div "**********" at bounding box center [174, 101] width 124 height 52
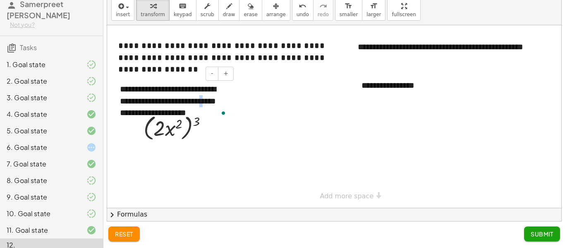
click at [211, 103] on div "**********" at bounding box center [174, 101] width 124 height 52
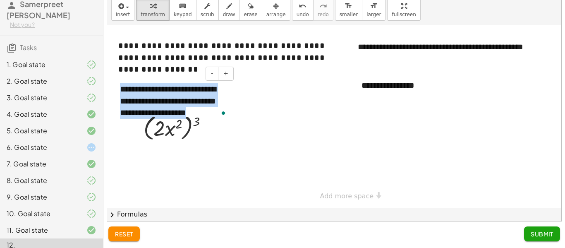
click at [211, 103] on div "**********" at bounding box center [174, 101] width 124 height 52
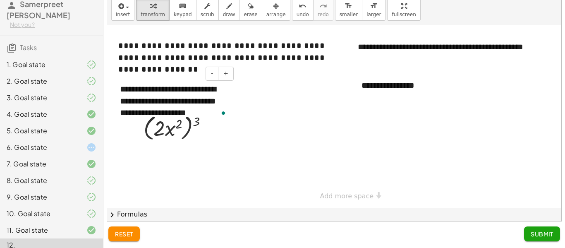
click at [211, 103] on div "**********" at bounding box center [174, 101] width 124 height 52
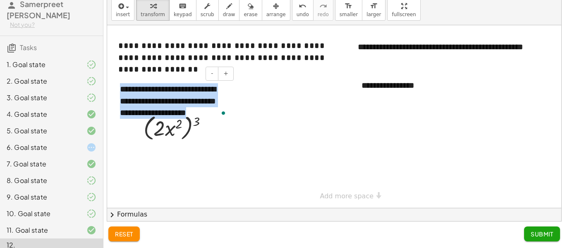
click at [211, 103] on div "**********" at bounding box center [174, 101] width 124 height 52
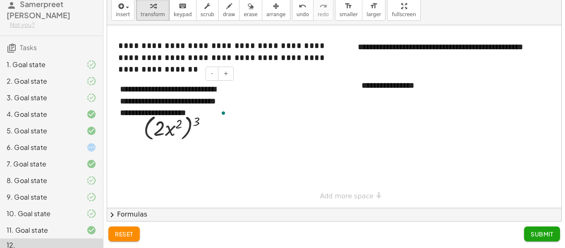
click at [211, 103] on div "**********" at bounding box center [174, 101] width 124 height 52
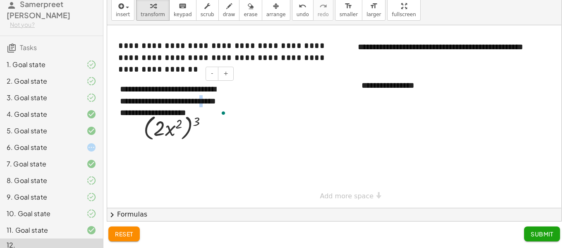
click at [211, 103] on div "**********" at bounding box center [174, 101] width 124 height 52
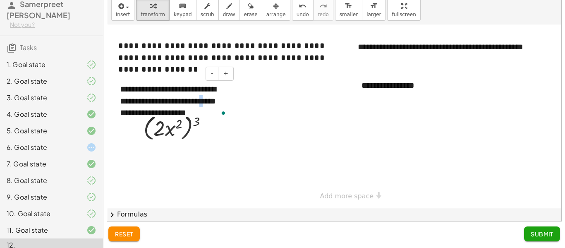
click at [211, 103] on div "**********" at bounding box center [174, 101] width 124 height 52
click at [343, 195] on div "**********" at bounding box center [344, 207] width 475 height 365
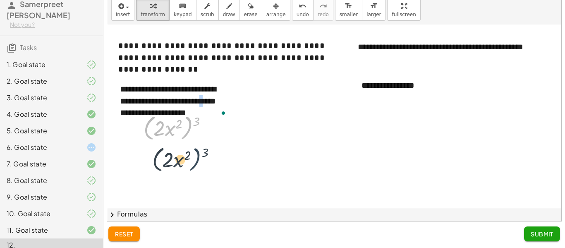
drag, startPoint x: 187, startPoint y: 137, endPoint x: 196, endPoint y: 170, distance: 33.4
click at [196, 170] on div "**********" at bounding box center [344, 207] width 475 height 365
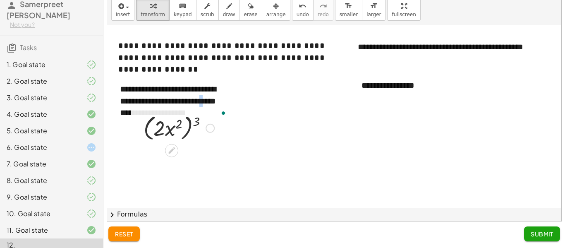
click at [195, 125] on div at bounding box center [178, 127] width 79 height 31
click at [202, 113] on div at bounding box center [178, 127] width 79 height 31
click at [176, 144] on div at bounding box center [175, 149] width 7 height 15
click at [171, 150] on icon at bounding box center [171, 150] width 7 height 7
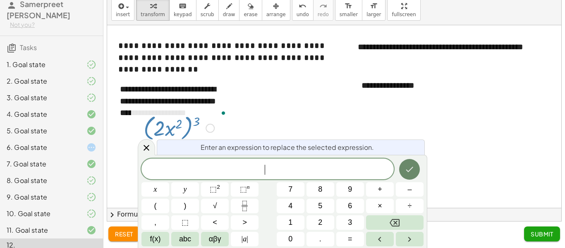
click at [410, 178] on button "Done" at bounding box center [409, 169] width 21 height 21
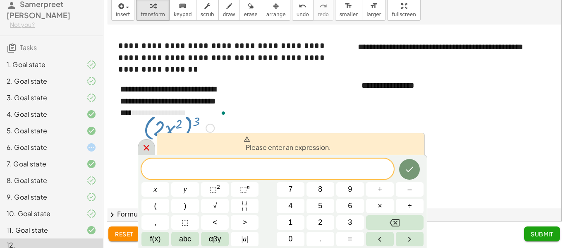
click at [147, 147] on icon at bounding box center [147, 148] width 10 height 10
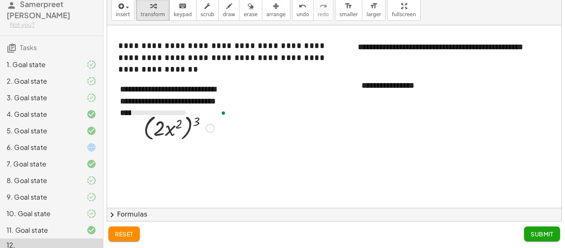
click at [210, 118] on div at bounding box center [178, 127] width 79 height 31
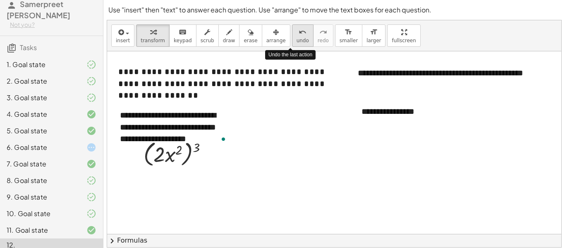
click at [298, 25] on button "undo undo" at bounding box center [303, 35] width 22 height 22
click at [297, 31] on div "undo" at bounding box center [303, 32] width 12 height 10
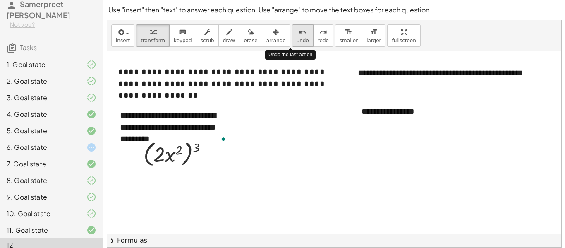
click at [297, 31] on div "undo" at bounding box center [303, 32] width 12 height 10
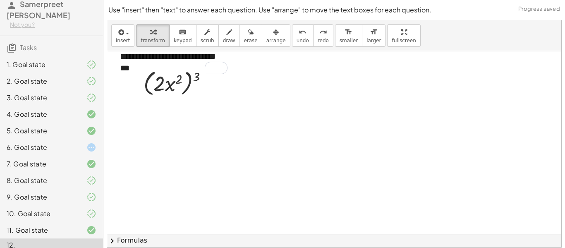
scroll to position [72, 0]
click at [226, 36] on icon "button" at bounding box center [229, 32] width 6 height 10
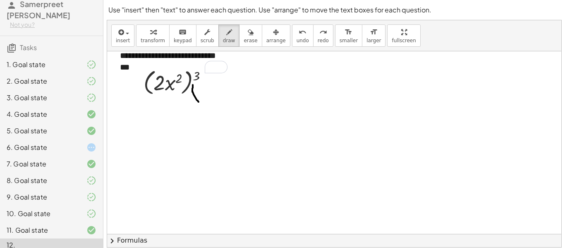
drag, startPoint x: 199, startPoint y: 102, endPoint x: 193, endPoint y: 84, distance: 18.3
click at [193, 84] on div at bounding box center [344, 162] width 475 height 365
click at [190, 85] on div at bounding box center [344, 162] width 475 height 365
drag, startPoint x: 199, startPoint y: 103, endPoint x: 181, endPoint y: 90, distance: 22.3
click at [181, 90] on div at bounding box center [344, 162] width 475 height 365
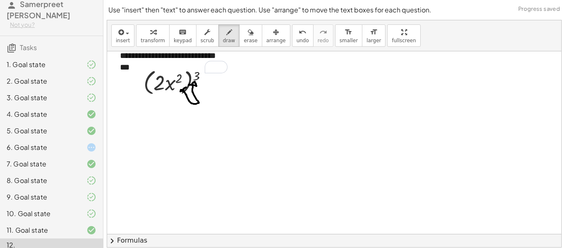
drag, startPoint x: 180, startPoint y: 91, endPoint x: 186, endPoint y: 87, distance: 6.9
click at [186, 87] on div at bounding box center [344, 162] width 475 height 365
drag, startPoint x: 178, startPoint y: 91, endPoint x: 188, endPoint y: 86, distance: 10.7
click at [188, 86] on div at bounding box center [344, 162] width 475 height 365
drag, startPoint x: 197, startPoint y: 107, endPoint x: 211, endPoint y: 113, distance: 15.2
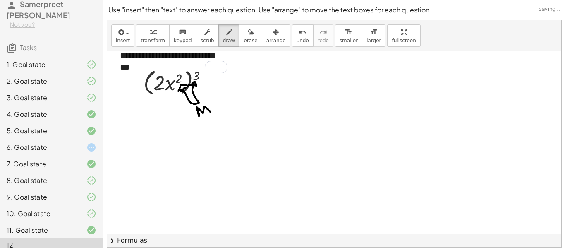
click at [211, 113] on div at bounding box center [344, 162] width 475 height 365
drag, startPoint x: 211, startPoint y: 108, endPoint x: 221, endPoint y: 108, distance: 10.8
click at [221, 108] on div at bounding box center [344, 162] width 475 height 365
drag, startPoint x: 215, startPoint y: 102, endPoint x: 222, endPoint y: 106, distance: 8.2
click at [222, 106] on div at bounding box center [344, 162] width 475 height 365
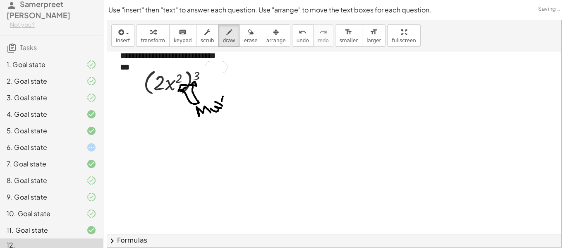
drag, startPoint x: 222, startPoint y: 101, endPoint x: 223, endPoint y: 96, distance: 5.1
click at [223, 96] on div at bounding box center [344, 162] width 475 height 365
drag, startPoint x: 218, startPoint y: 96, endPoint x: 229, endPoint y: 99, distance: 11.1
click at [229, 99] on div at bounding box center [344, 162] width 475 height 365
drag, startPoint x: 225, startPoint y: 95, endPoint x: 230, endPoint y: 96, distance: 4.6
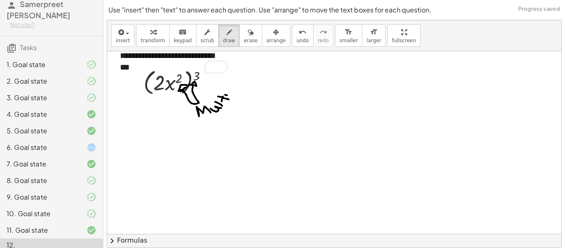
click at [230, 96] on div at bounding box center [344, 162] width 475 height 365
click at [222, 94] on div at bounding box center [344, 162] width 475 height 365
click at [231, 89] on div at bounding box center [344, 162] width 475 height 365
drag, startPoint x: 224, startPoint y: 82, endPoint x: 231, endPoint y: 82, distance: 7.1
click at [231, 82] on div at bounding box center [344, 162] width 475 height 365
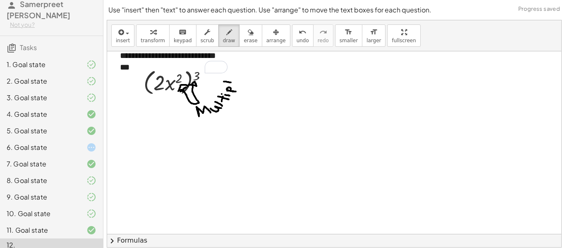
click at [230, 75] on div at bounding box center [344, 162] width 475 height 365
drag, startPoint x: 231, startPoint y: 75, endPoint x: 246, endPoint y: 77, distance: 15.0
click at [246, 77] on div at bounding box center [344, 162] width 475 height 365
drag, startPoint x: 196, startPoint y: 70, endPoint x: 168, endPoint y: 75, distance: 28.2
click at [168, 75] on div at bounding box center [344, 162] width 475 height 365
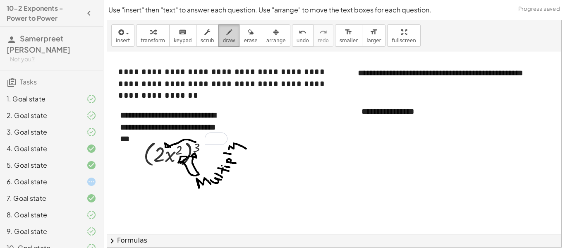
click at [168, 75] on div at bounding box center [344, 233] width 475 height 365
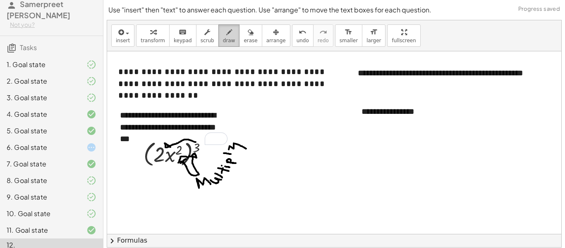
scroll to position [72, 0]
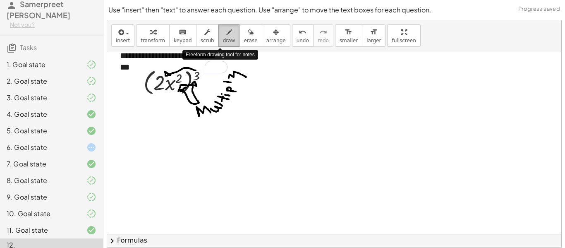
click at [219, 43] on button "draw" at bounding box center [230, 35] width 22 height 22
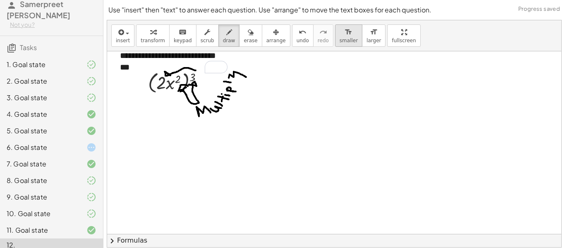
click at [345, 34] on icon "format_size" at bounding box center [349, 32] width 8 height 10
click at [340, 39] on span "smaller" at bounding box center [349, 41] width 18 height 6
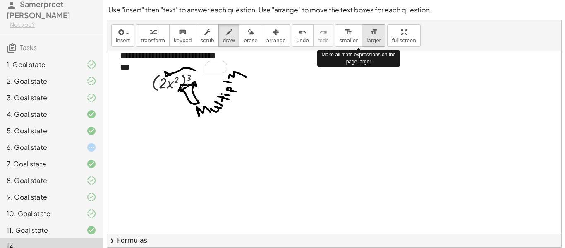
click at [367, 38] on span "larger" at bounding box center [374, 41] width 14 height 6
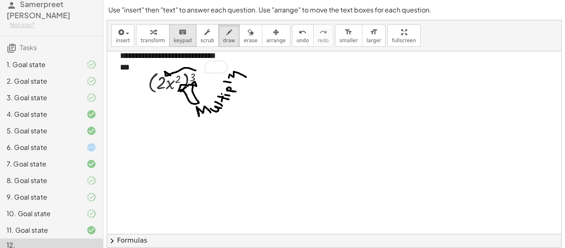
click at [174, 38] on span "keypad" at bounding box center [183, 41] width 18 height 6
click at [160, 151] on div at bounding box center [344, 162] width 475 height 365
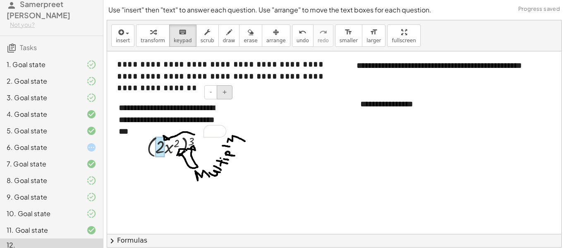
scroll to position [9, 1]
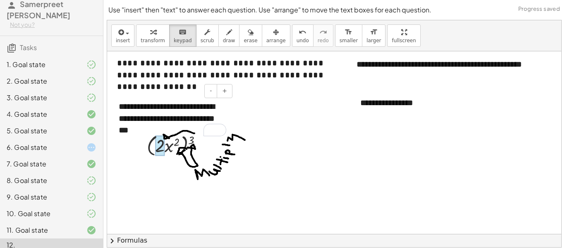
click at [140, 107] on div "**********" at bounding box center [173, 118] width 124 height 52
click at [180, 125] on div "**********" at bounding box center [173, 118] width 124 height 52
drag, startPoint x: 174, startPoint y: 126, endPoint x: 243, endPoint y: 110, distance: 70.2
click at [243, 110] on div "**********" at bounding box center [343, 225] width 475 height 365
click at [233, 111] on div "**********" at bounding box center [173, 118] width 124 height 52
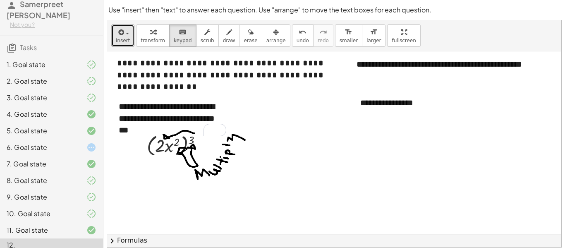
click at [123, 31] on icon "button" at bounding box center [120, 32] width 7 height 10
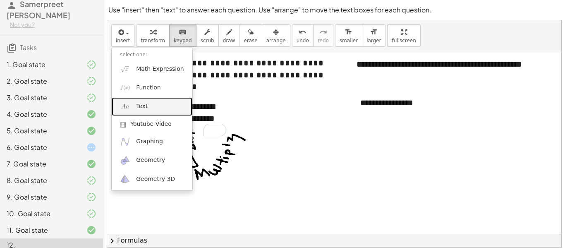
click at [150, 109] on link "Text" at bounding box center [152, 106] width 81 height 19
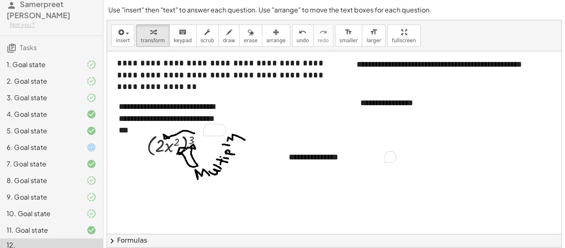
scroll to position [33, 1]
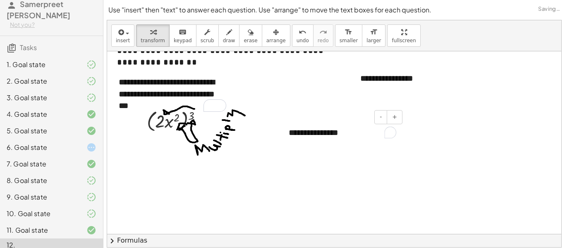
click at [291, 172] on div at bounding box center [343, 200] width 475 height 365
click at [146, 184] on div at bounding box center [343, 200] width 475 height 365
click at [297, 39] on span "undo" at bounding box center [303, 41] width 12 height 6
click at [123, 43] on button "insert" at bounding box center [122, 35] width 23 height 22
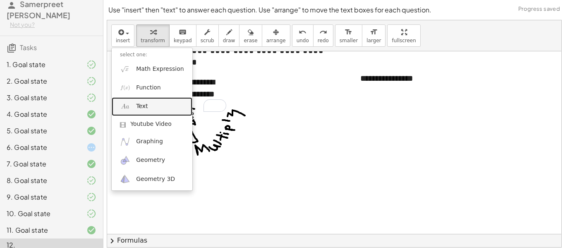
click at [144, 108] on span "Text" at bounding box center [142, 106] width 12 height 8
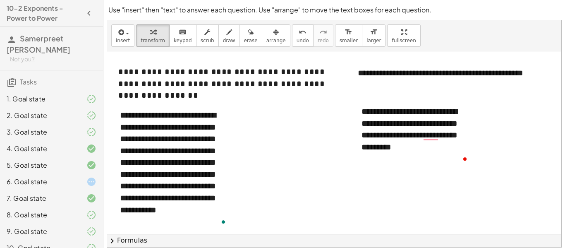
click at [436, 137] on div "**********" at bounding box center [416, 129] width 124 height 64
click at [431, 133] on div "**********" at bounding box center [416, 135] width 124 height 76
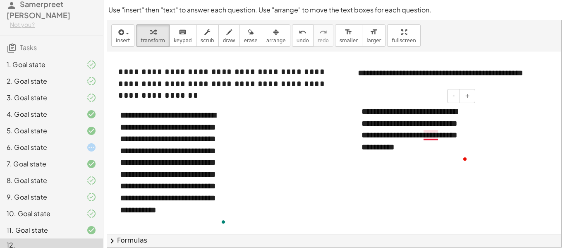
scroll to position [0, 1]
click at [437, 151] on div "**********" at bounding box center [415, 129] width 124 height 64
click at [460, 151] on div "**********" at bounding box center [415, 129] width 124 height 64
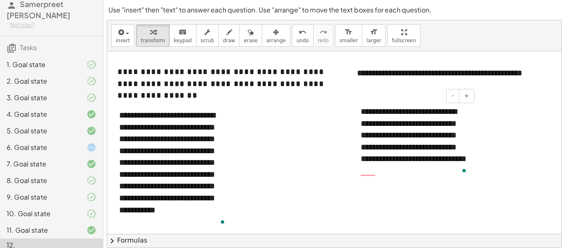
click at [360, 174] on div at bounding box center [357, 140] width 8 height 87
click at [363, 173] on div "**********" at bounding box center [415, 140] width 124 height 87
click at [445, 170] on div "**********" at bounding box center [415, 140] width 124 height 87
click at [373, 183] on div "**********" at bounding box center [415, 146] width 124 height 99
click at [394, 140] on div "**********" at bounding box center [415, 146] width 124 height 99
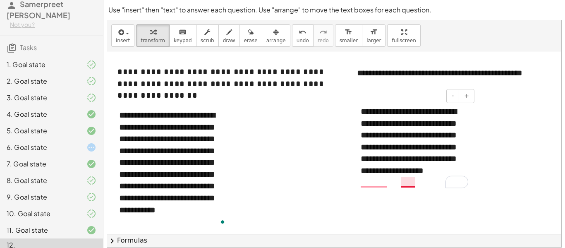
click at [406, 184] on div "**********" at bounding box center [415, 146] width 124 height 99
click at [362, 178] on div "**********" at bounding box center [415, 146] width 124 height 99
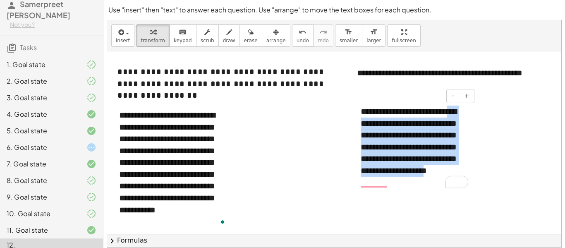
drag, startPoint x: 434, startPoint y: 185, endPoint x: 366, endPoint y: 127, distance: 89.6
click at [366, 127] on div "**********" at bounding box center [415, 146] width 124 height 99
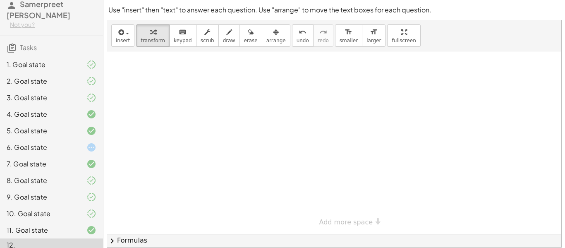
scroll to position [26, 0]
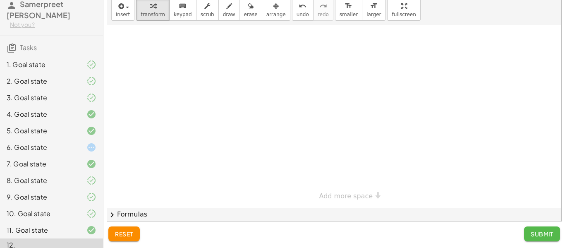
click at [539, 232] on span "Submit" at bounding box center [542, 233] width 23 height 7
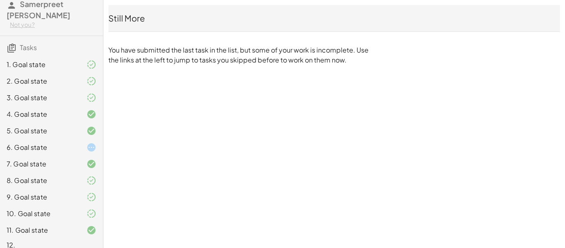
click at [87, 142] on icon at bounding box center [92, 147] width 10 height 10
click at [83, 142] on div at bounding box center [84, 147] width 23 height 10
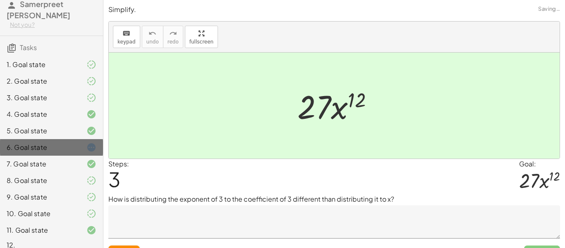
click at [34, 172] on div "6. Goal state" at bounding box center [51, 180] width 103 height 17
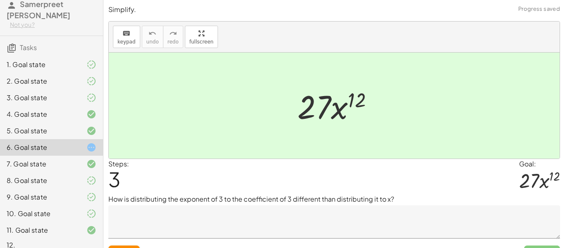
scroll to position [17, 0]
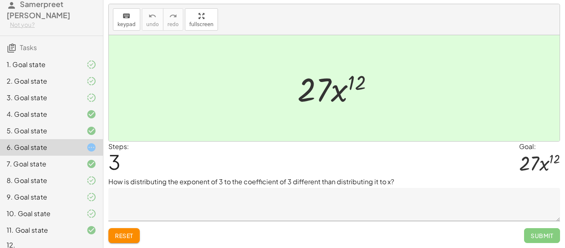
click at [301, 204] on textarea at bounding box center [334, 204] width 452 height 33
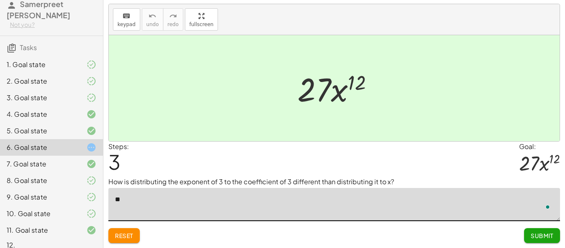
type textarea "*"
click at [128, 241] on button "Reset" at bounding box center [123, 235] width 31 height 15
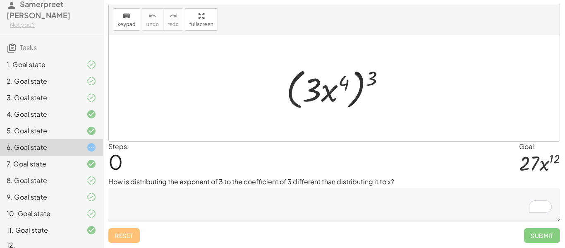
click at [372, 82] on div at bounding box center [339, 89] width 114 height 48
drag, startPoint x: 372, startPoint y: 82, endPoint x: 337, endPoint y: 85, distance: 34.9
click at [337, 85] on div at bounding box center [339, 89] width 114 height 48
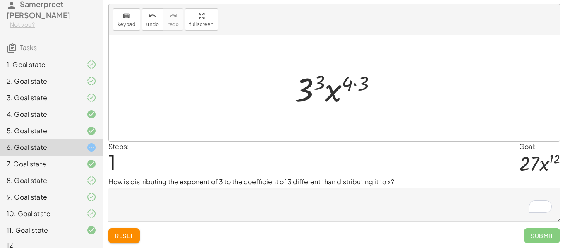
click at [316, 84] on div at bounding box center [339, 88] width 97 height 43
click at [356, 82] on div at bounding box center [339, 88] width 100 height 43
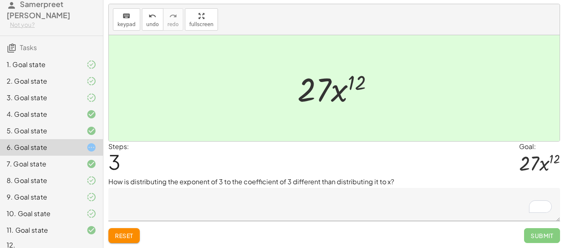
click at [351, 211] on textarea "To enrich screen reader interactions, please activate Accessibility in Grammarl…" at bounding box center [334, 204] width 452 height 33
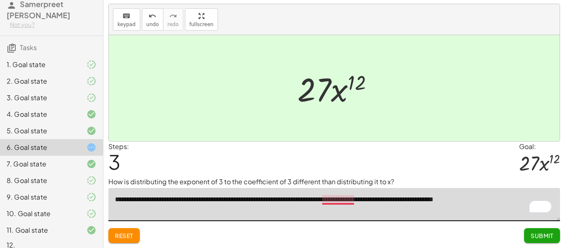
click at [343, 199] on textarea "**********" at bounding box center [334, 204] width 452 height 33
click at [513, 200] on textarea "**********" at bounding box center [334, 204] width 452 height 33
type textarea "**********"
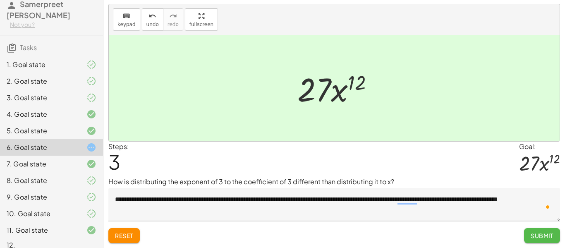
click at [551, 233] on span "Submit" at bounding box center [542, 235] width 23 height 7
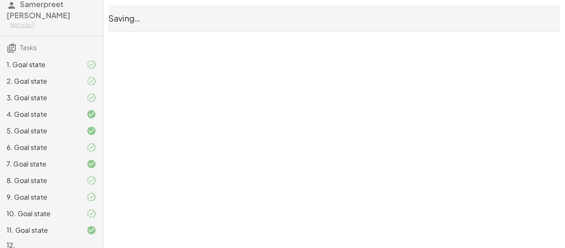
scroll to position [0, 0]
